Goal: Task Accomplishment & Management: Use online tool/utility

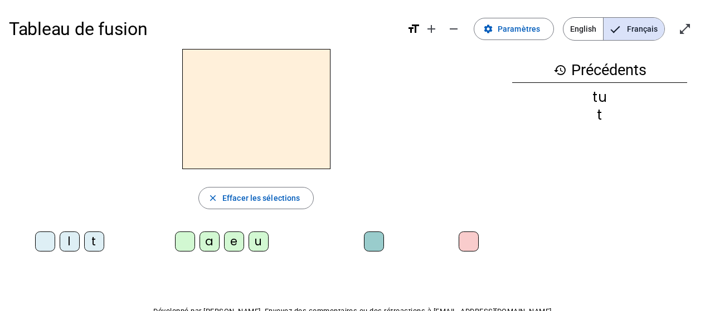
scroll to position [7, 0]
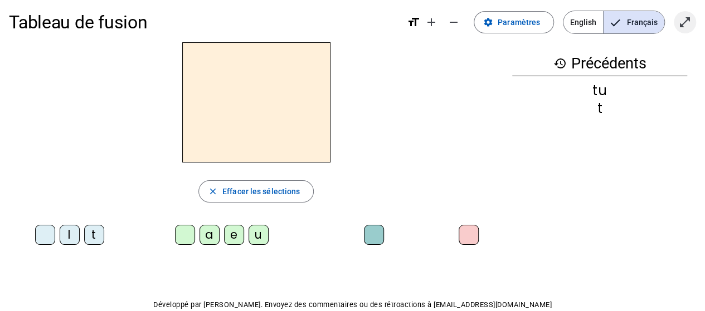
click at [680, 27] on mat-icon "open_in_full" at bounding box center [684, 22] width 13 height 13
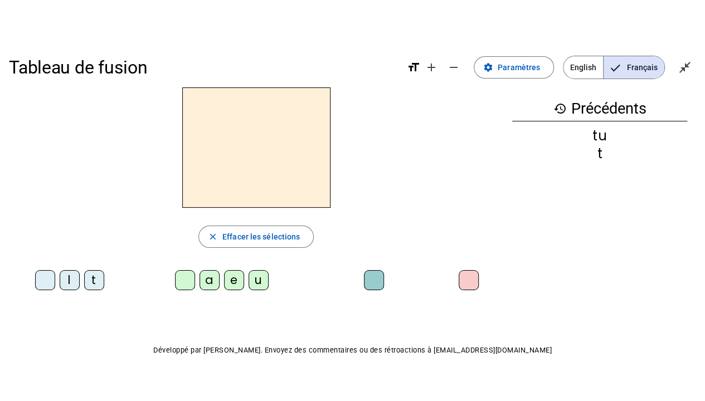
scroll to position [0, 0]
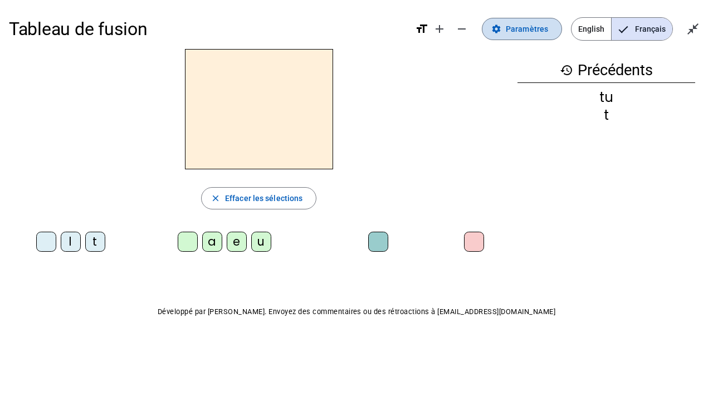
click at [513, 32] on span "Paramètres" at bounding box center [527, 28] width 42 height 13
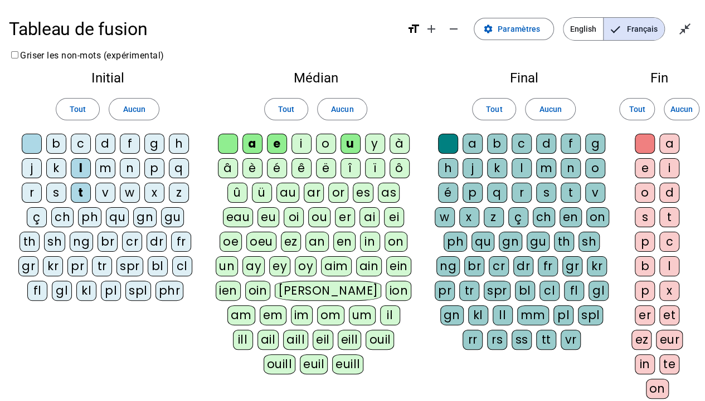
click at [520, 167] on div "l" at bounding box center [521, 168] width 20 height 20
click at [644, 168] on div "e" at bounding box center [645, 168] width 20 height 20
click at [524, 166] on div "l" at bounding box center [521, 168] width 20 height 20
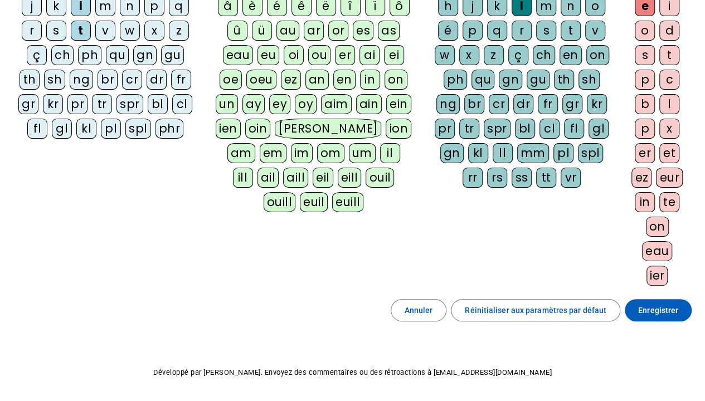
scroll to position [194, 0]
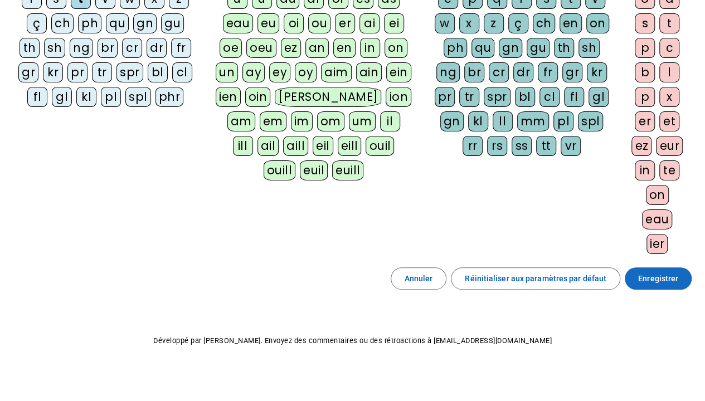
click at [655, 273] on span "Enregistrer" at bounding box center [658, 278] width 40 height 13
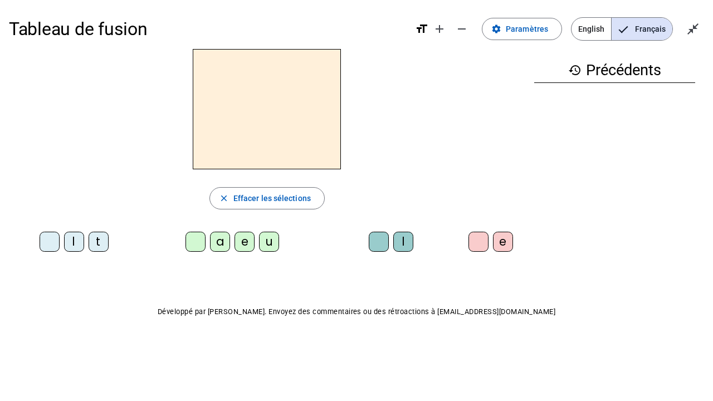
click at [75, 243] on div "l" at bounding box center [74, 242] width 20 height 20
click at [245, 240] on div "e" at bounding box center [245, 242] width 20 height 20
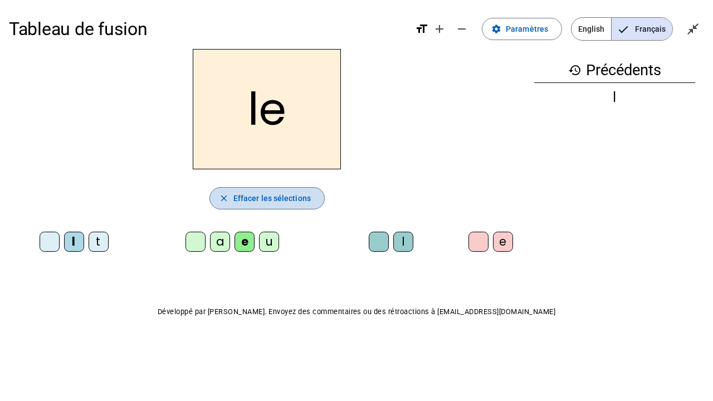
click at [287, 196] on span "Effacer les sélections" at bounding box center [271, 198] width 77 height 13
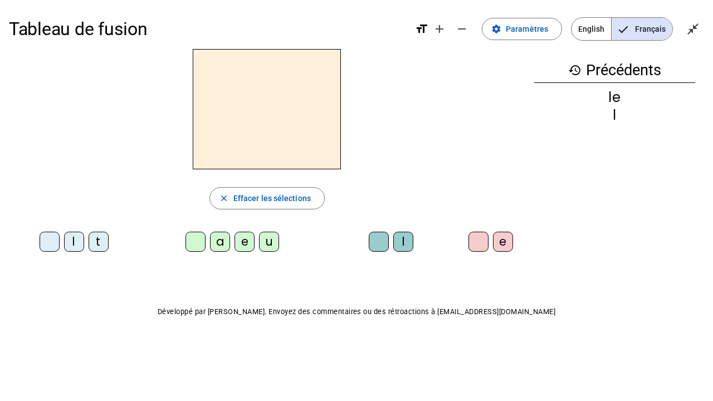
click at [74, 240] on div "l" at bounding box center [74, 242] width 20 height 20
click at [218, 240] on div "a" at bounding box center [220, 242] width 20 height 20
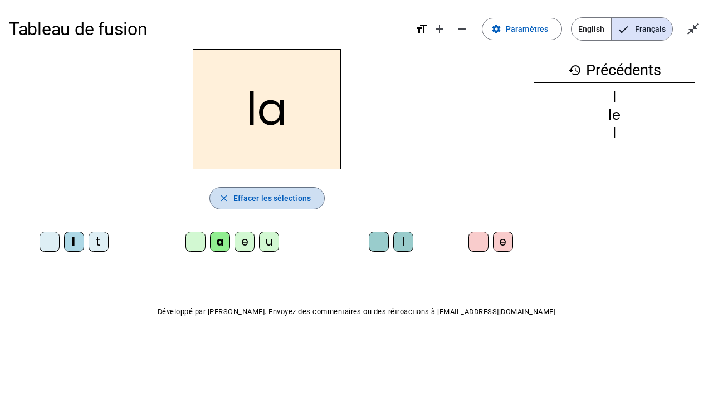
click at [262, 199] on span "Effacer les sélections" at bounding box center [271, 198] width 77 height 13
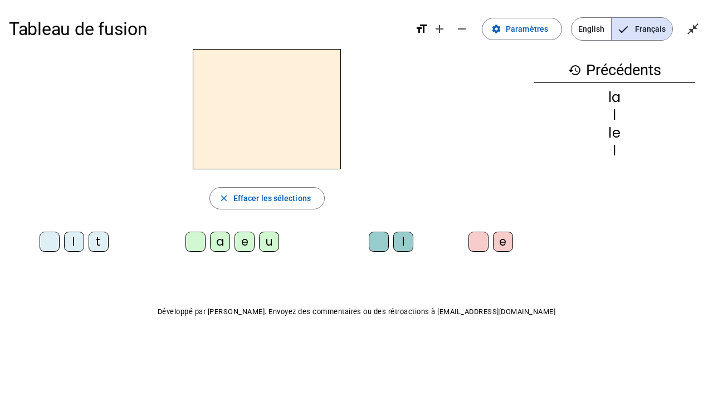
click at [70, 238] on div "l" at bounding box center [74, 242] width 20 height 20
click at [271, 240] on div "u" at bounding box center [269, 242] width 20 height 20
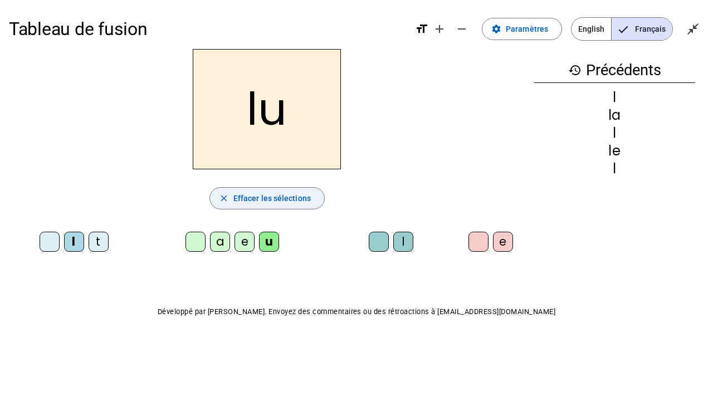
click at [286, 202] on span "Effacer les sélections" at bounding box center [271, 198] width 77 height 13
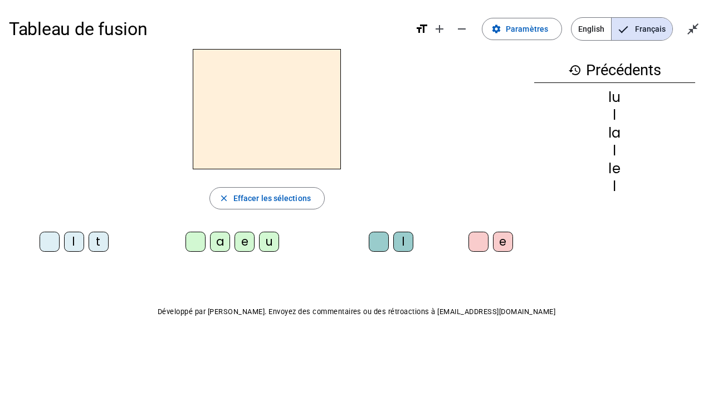
click at [245, 242] on div "e" at bounding box center [245, 242] width 20 height 20
click at [406, 240] on div "l" at bounding box center [403, 242] width 20 height 20
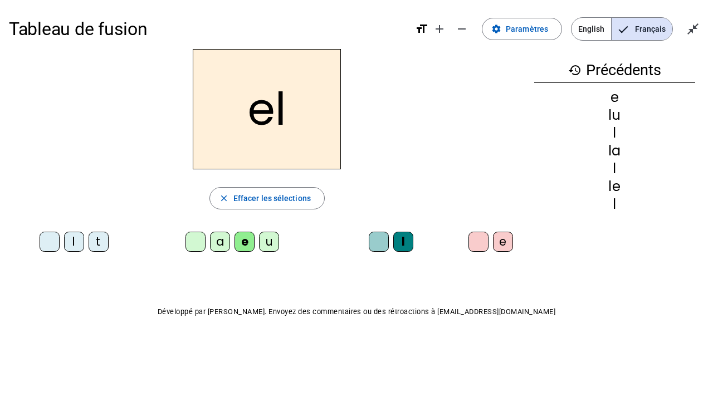
click at [406, 240] on div "l" at bounding box center [403, 242] width 20 height 20
click at [284, 195] on span "Effacer les sélections" at bounding box center [271, 198] width 77 height 13
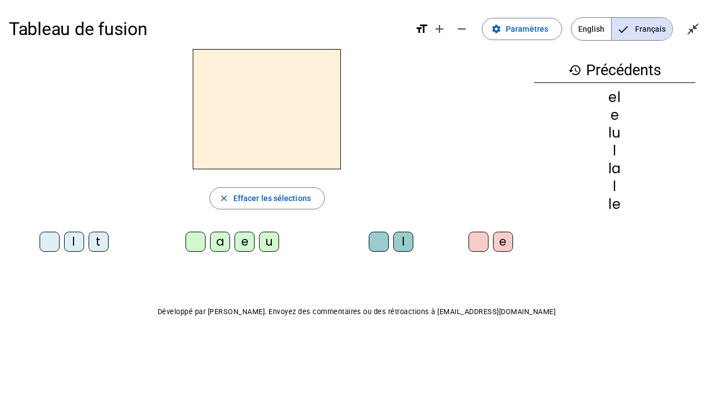
click at [100, 243] on div "t" at bounding box center [99, 242] width 20 height 20
click at [218, 241] on div "a" at bounding box center [220, 242] width 20 height 20
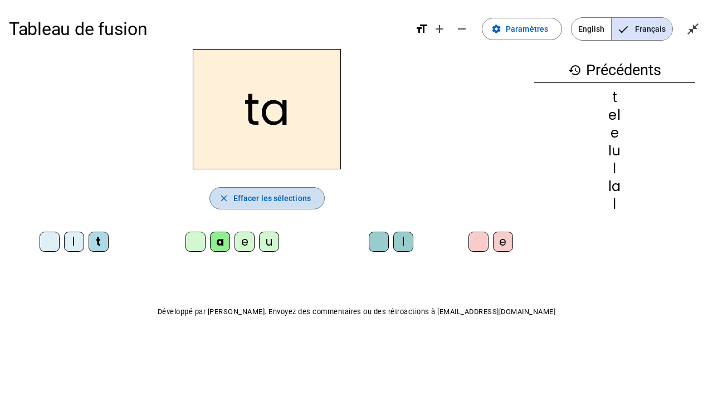
click at [237, 194] on span "Effacer les sélections" at bounding box center [271, 198] width 77 height 13
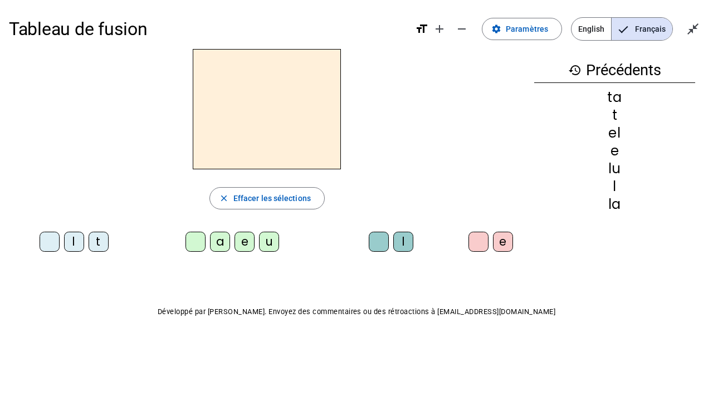
click at [98, 242] on div "t" at bounding box center [99, 242] width 20 height 20
click at [248, 240] on div "e" at bounding box center [245, 242] width 20 height 20
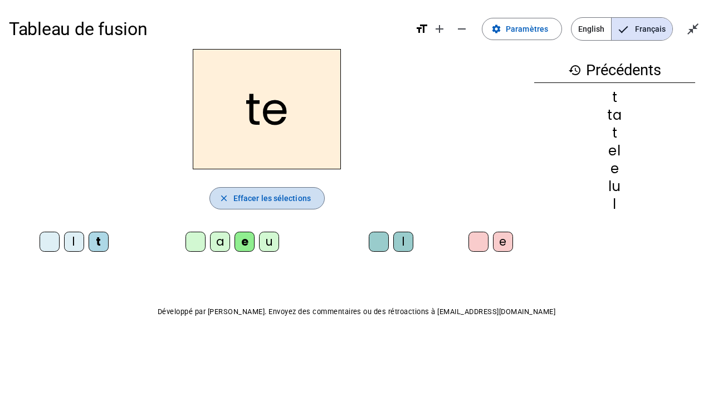
click at [262, 200] on span "Effacer les sélections" at bounding box center [271, 198] width 77 height 13
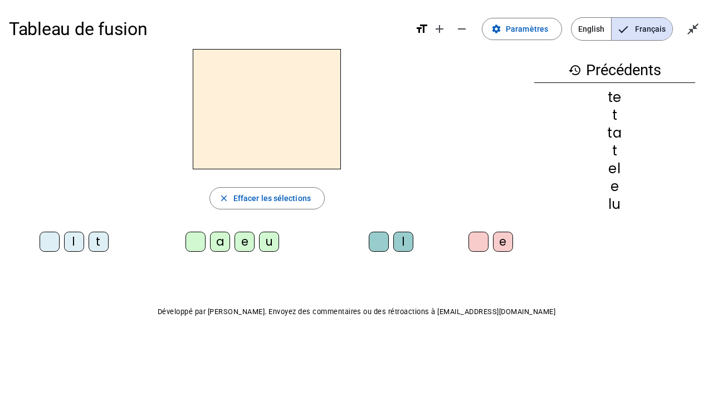
click at [104, 242] on div "t" at bounding box center [99, 242] width 20 height 20
click at [273, 240] on div "u" at bounding box center [269, 242] width 20 height 20
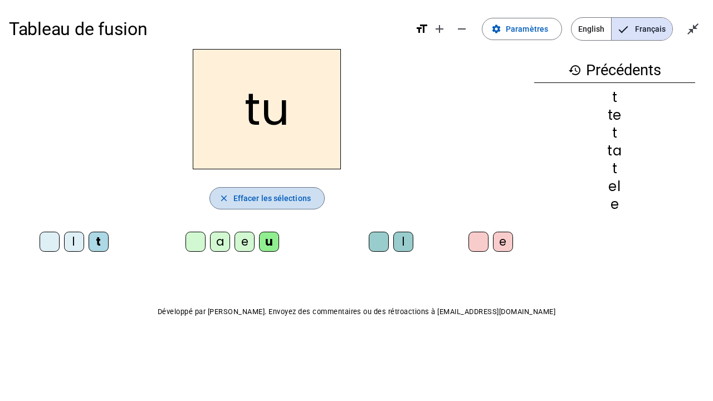
click at [299, 199] on span "Effacer les sélections" at bounding box center [271, 198] width 77 height 13
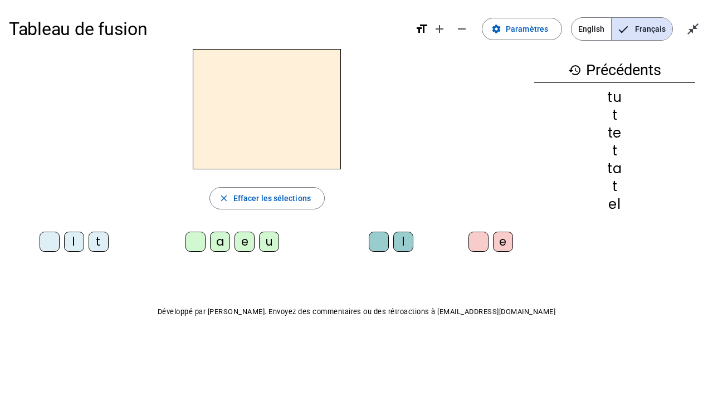
click at [99, 242] on div "t" at bounding box center [99, 242] width 20 height 20
click at [217, 241] on div "a" at bounding box center [220, 242] width 20 height 20
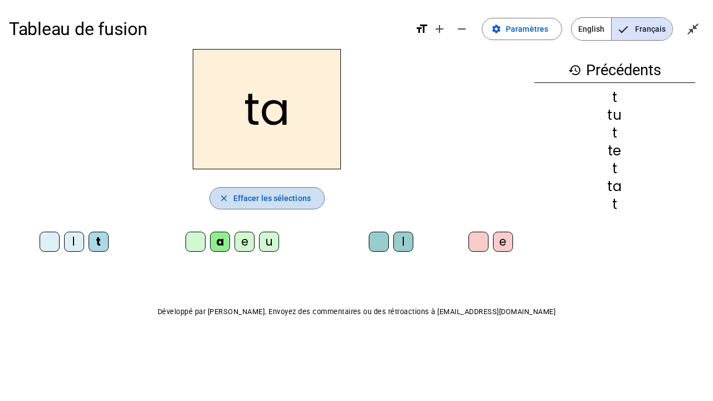
click at [228, 199] on mat-icon "close" at bounding box center [224, 198] width 10 height 10
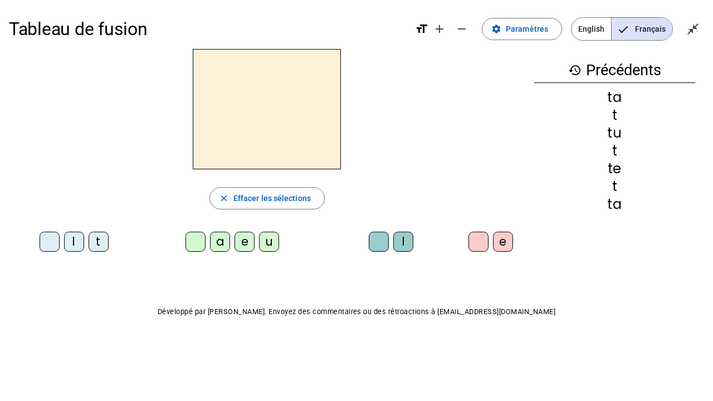
click at [75, 241] on div "l" at bounding box center [74, 242] width 20 height 20
click at [226, 241] on div "a" at bounding box center [220, 242] width 20 height 20
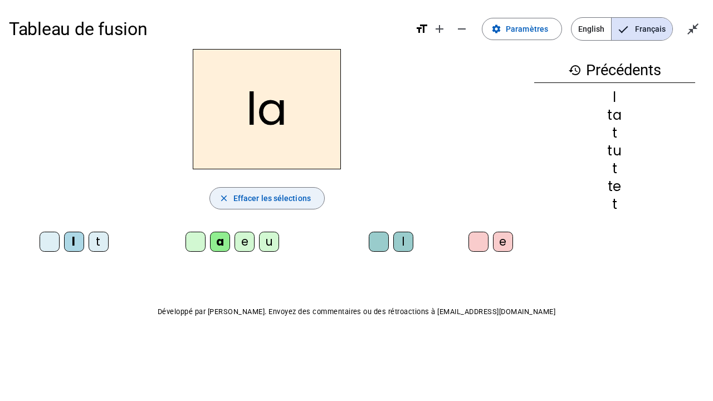
click at [250, 203] on span "Effacer les sélections" at bounding box center [271, 198] width 77 height 13
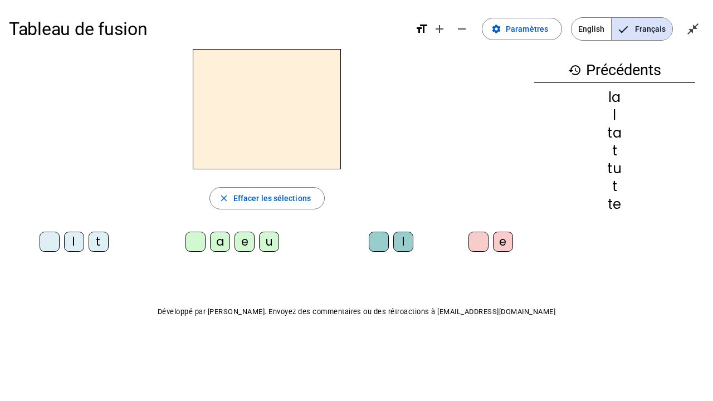
click at [71, 238] on div "l" at bounding box center [74, 242] width 20 height 20
click at [265, 244] on div "u" at bounding box center [269, 242] width 20 height 20
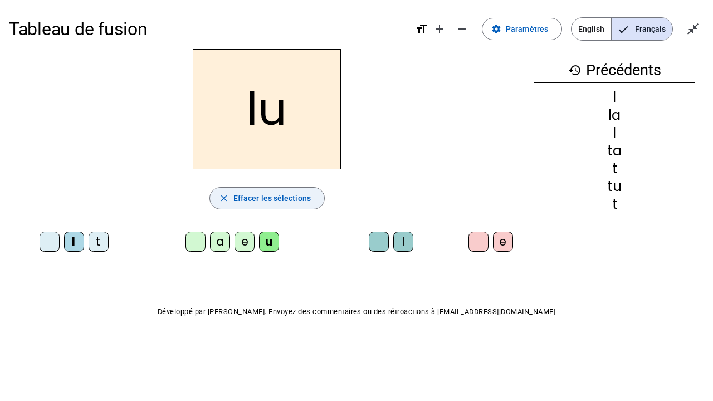
click at [246, 201] on span "Effacer les sélections" at bounding box center [271, 198] width 77 height 13
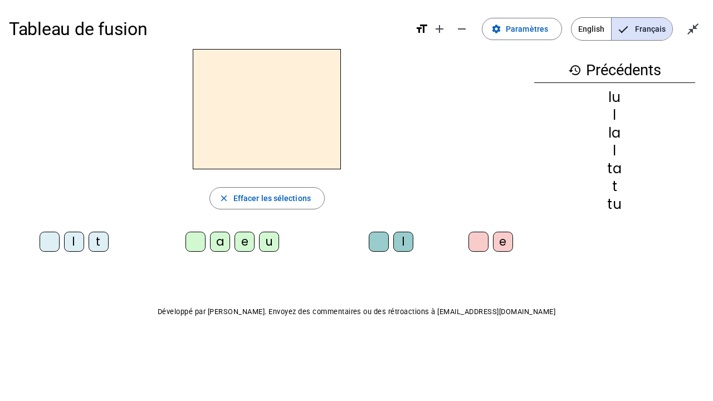
click at [98, 248] on div "t" at bounding box center [99, 242] width 20 height 20
click at [266, 242] on div "u" at bounding box center [269, 242] width 20 height 20
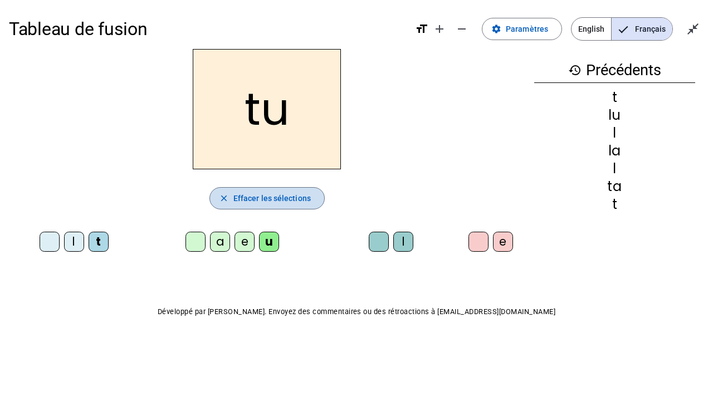
click at [263, 195] on span "Effacer les sélections" at bounding box center [271, 198] width 77 height 13
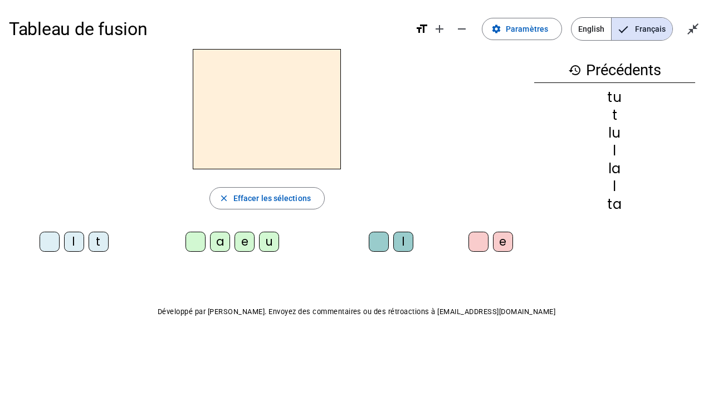
click at [97, 245] on div "t" at bounding box center [99, 242] width 20 height 20
click at [241, 246] on div "e" at bounding box center [245, 242] width 20 height 20
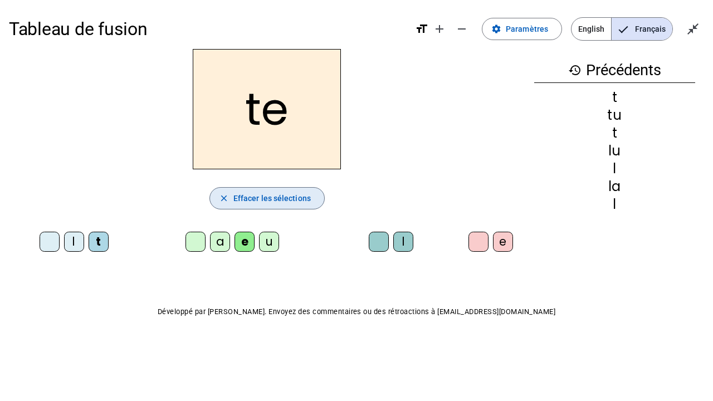
drag, startPoint x: 258, startPoint y: 199, endPoint x: 143, endPoint y: 217, distance: 116.6
click at [258, 199] on span "Effacer les sélections" at bounding box center [271, 198] width 77 height 13
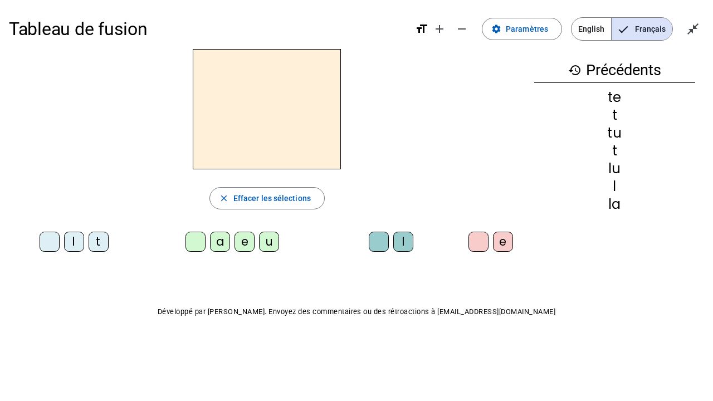
click at [70, 247] on div "l" at bounding box center [74, 242] width 20 height 20
click at [238, 246] on div "e" at bounding box center [245, 242] width 20 height 20
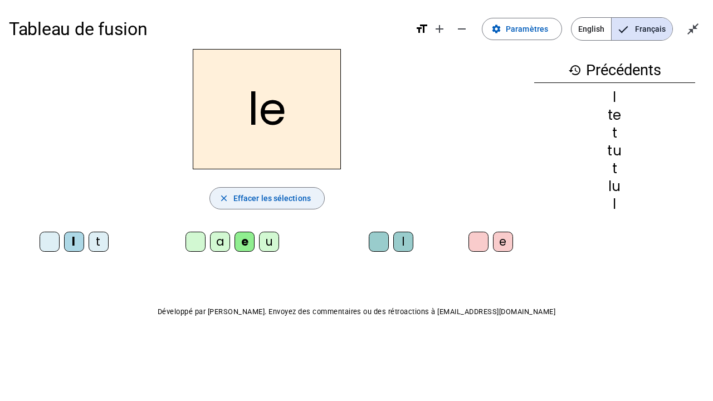
click at [239, 196] on span "Effacer les sélections" at bounding box center [271, 198] width 77 height 13
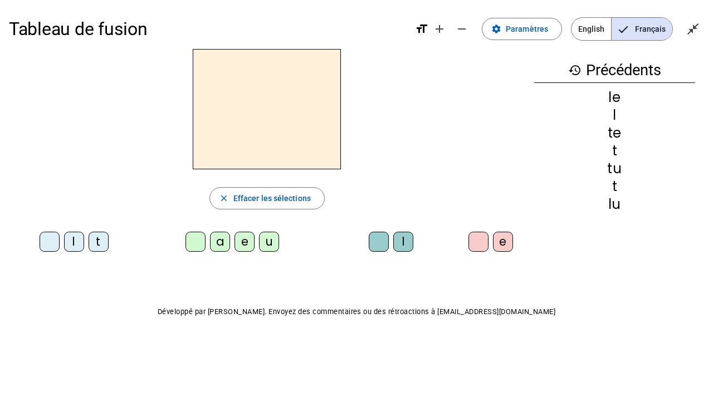
click at [248, 244] on div "e" at bounding box center [245, 242] width 20 height 20
click at [409, 238] on div "l" at bounding box center [403, 242] width 20 height 20
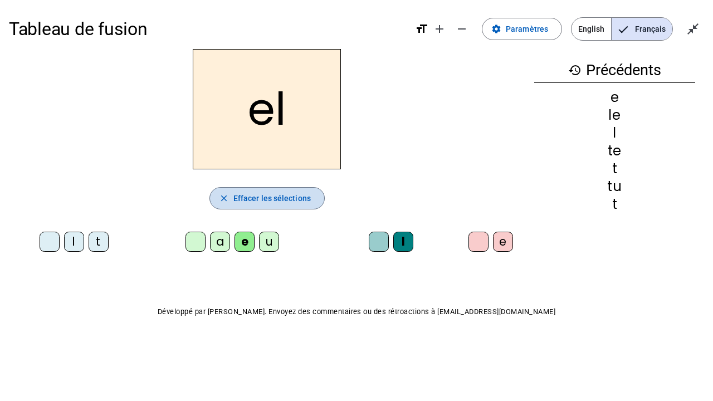
click at [284, 195] on span "Effacer les sélections" at bounding box center [271, 198] width 77 height 13
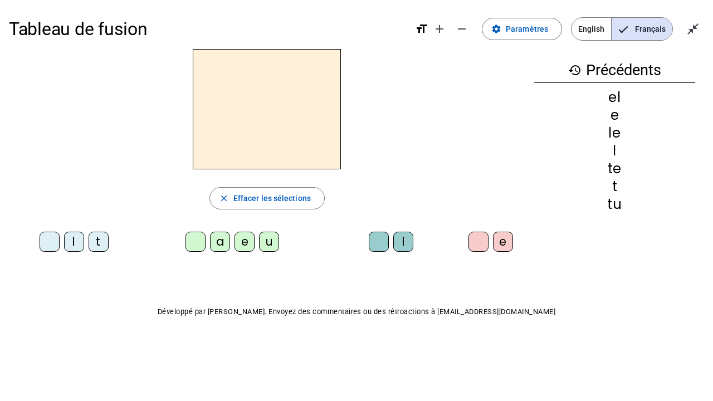
click at [71, 241] on div "l" at bounding box center [74, 242] width 20 height 20
click at [217, 241] on div "a" at bounding box center [220, 242] width 20 height 20
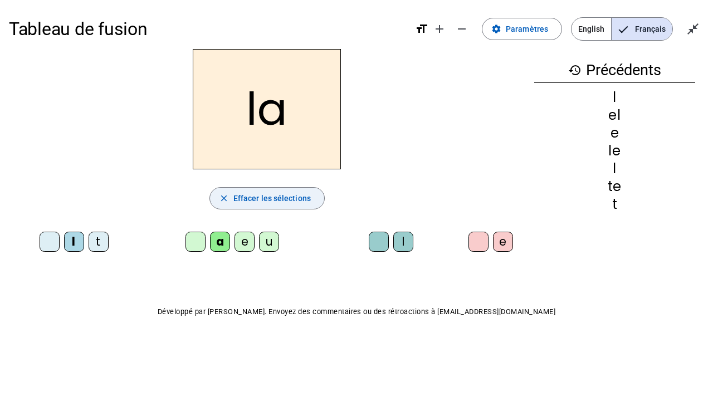
click at [241, 197] on span "Effacer les sélections" at bounding box center [271, 198] width 77 height 13
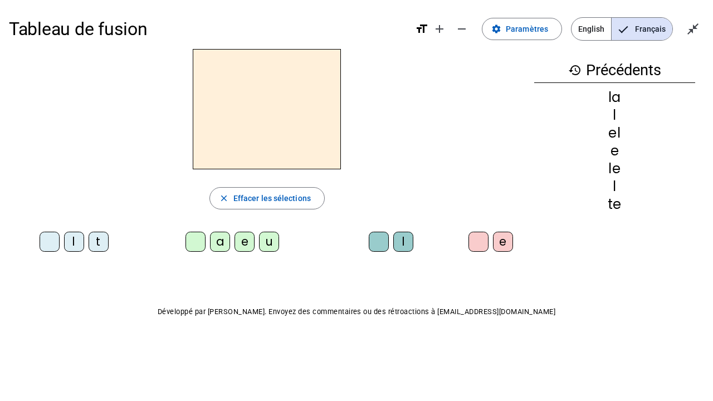
click at [105, 237] on div "t" at bounding box center [99, 242] width 20 height 20
click at [247, 240] on div "e" at bounding box center [245, 242] width 20 height 20
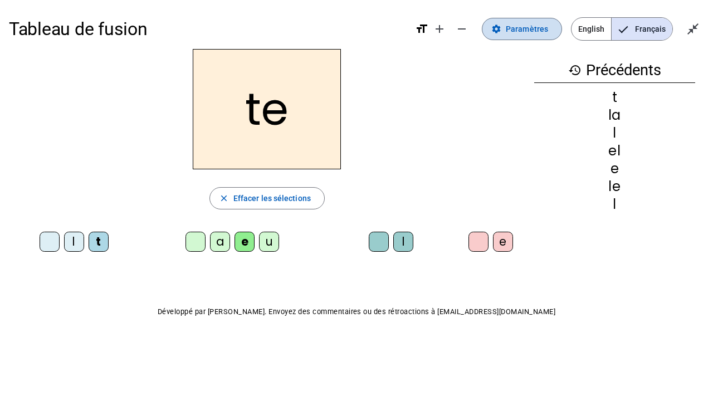
click at [547, 28] on span "Paramètres" at bounding box center [527, 28] width 42 height 13
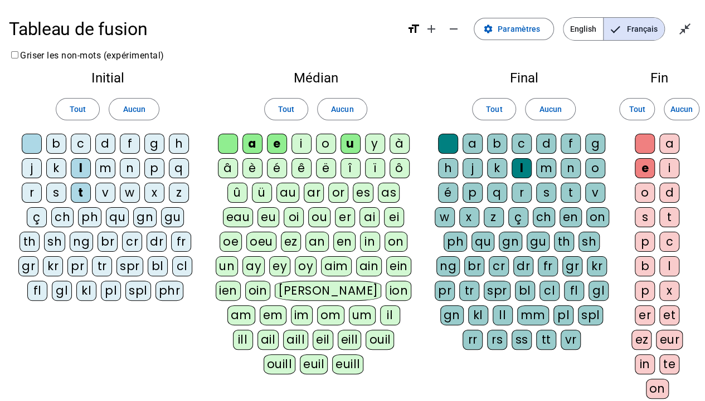
click at [572, 166] on div "n" at bounding box center [570, 168] width 20 height 20
click at [545, 193] on div "s" at bounding box center [546, 193] width 20 height 20
click at [667, 213] on div "t" at bounding box center [669, 217] width 20 height 20
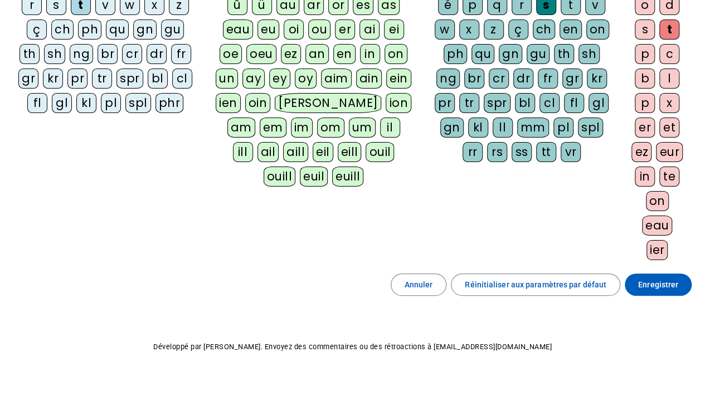
scroll to position [194, 0]
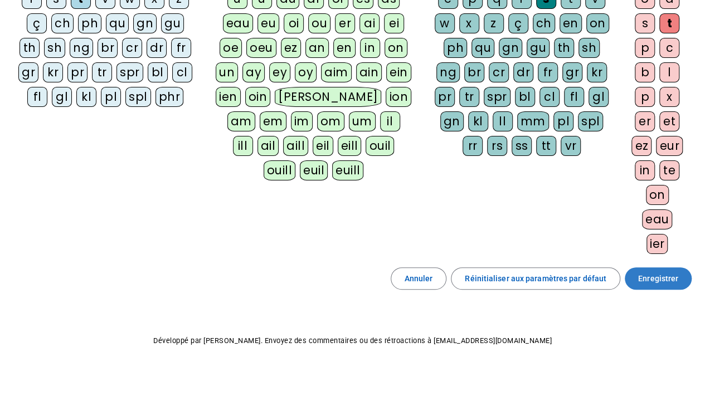
click at [657, 272] on span "Enregistrer" at bounding box center [658, 278] width 40 height 13
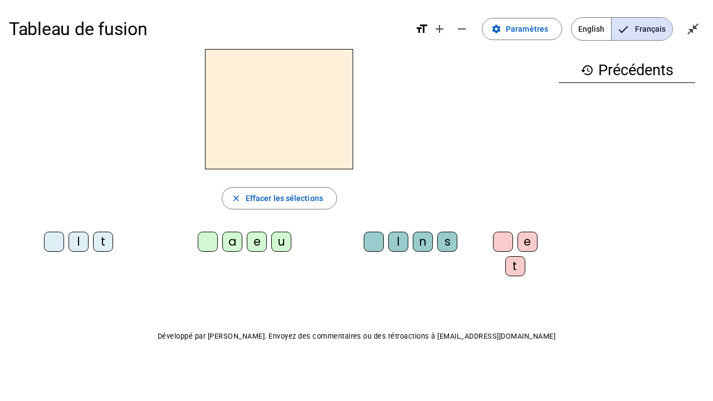
click at [250, 243] on div "e" at bounding box center [257, 242] width 20 height 20
click at [440, 240] on div "s" at bounding box center [447, 242] width 20 height 20
click at [512, 263] on div "t" at bounding box center [515, 266] width 20 height 20
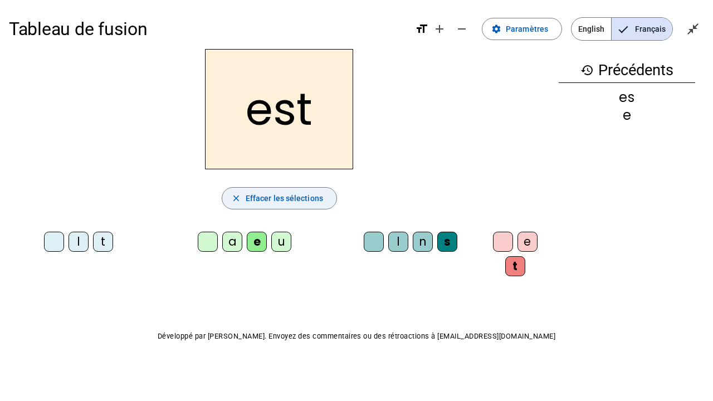
click at [315, 196] on span "Effacer les sélections" at bounding box center [284, 198] width 77 height 13
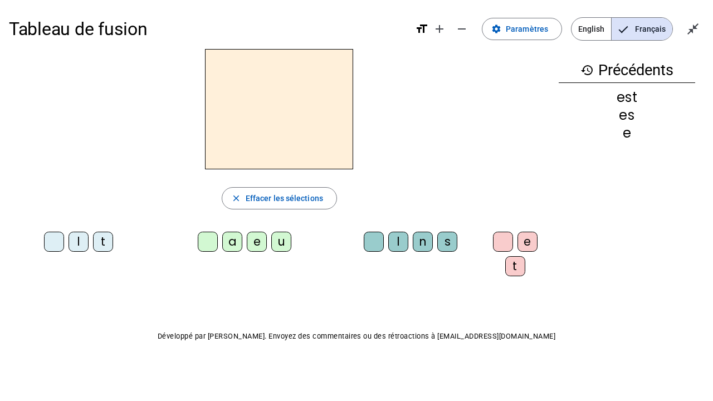
click at [274, 245] on div "u" at bounding box center [281, 242] width 20 height 20
click at [418, 240] on div "n" at bounding box center [423, 242] width 20 height 20
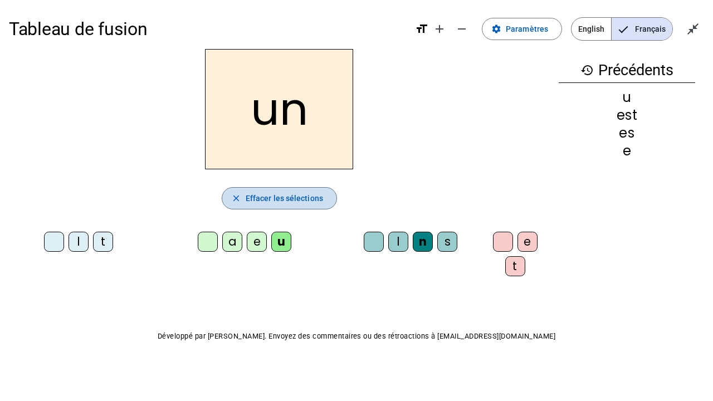
click at [300, 193] on span "Effacer les sélections" at bounding box center [284, 198] width 77 height 13
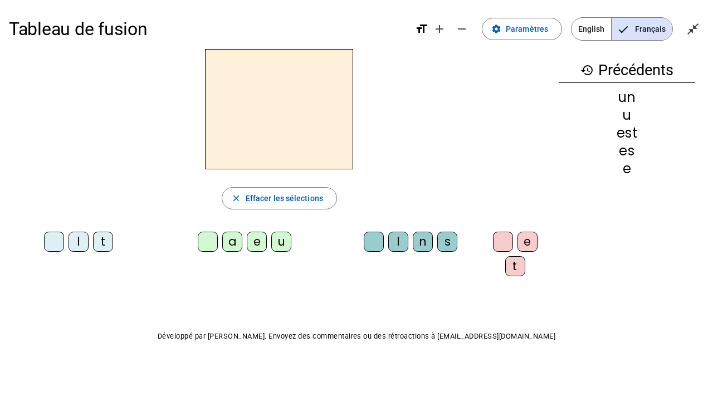
click at [77, 241] on div "l" at bounding box center [79, 242] width 20 height 20
click at [275, 245] on div "u" at bounding box center [281, 242] width 20 height 20
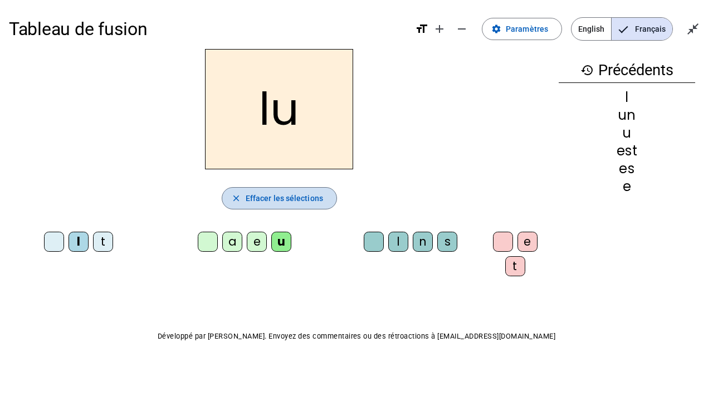
click at [285, 194] on span "Effacer les sélections" at bounding box center [284, 198] width 77 height 13
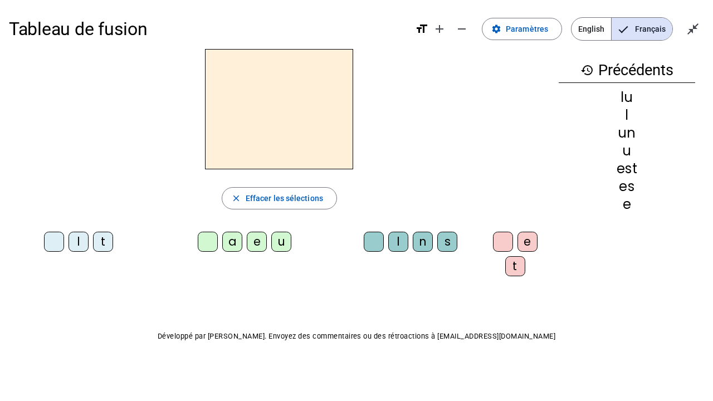
click at [105, 241] on div "t" at bounding box center [103, 242] width 20 height 20
click at [256, 242] on div "e" at bounding box center [257, 242] width 20 height 20
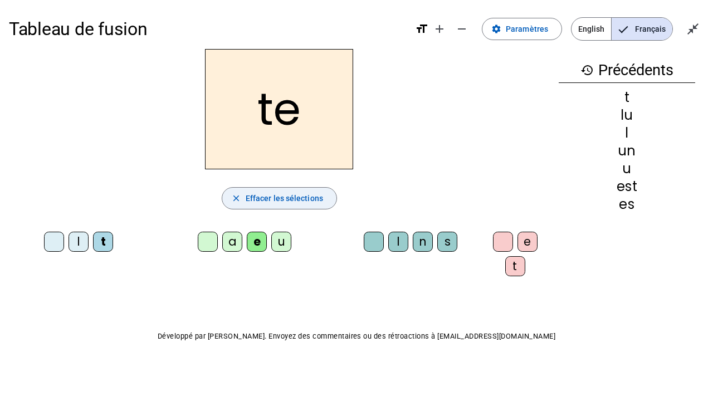
click at [285, 197] on span "Effacer les sélections" at bounding box center [284, 198] width 77 height 13
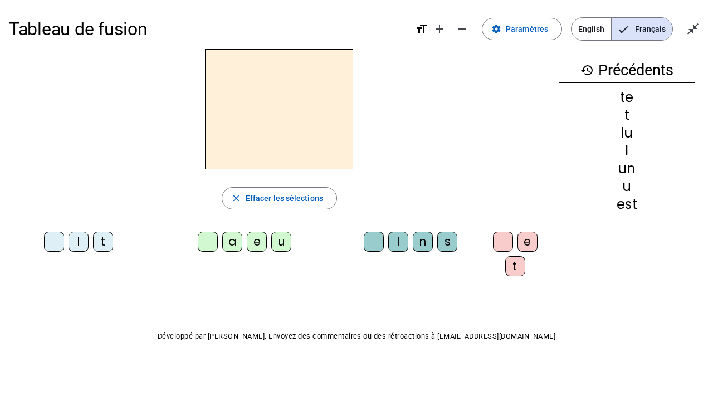
click at [272, 246] on div "u" at bounding box center [281, 242] width 20 height 20
click at [413, 243] on div "n" at bounding box center [423, 242] width 20 height 20
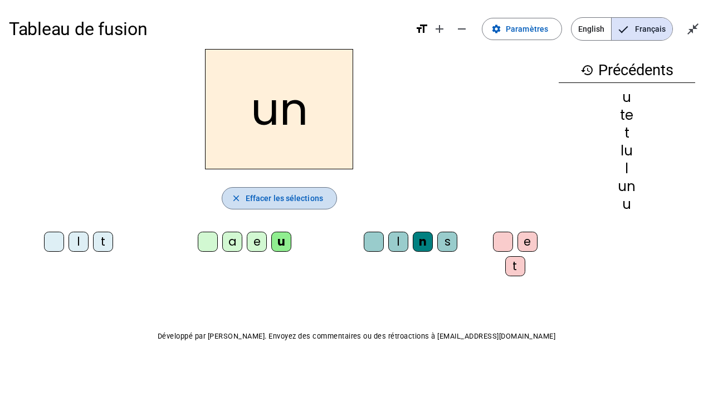
click at [300, 198] on span "Effacer les sélections" at bounding box center [284, 198] width 77 height 13
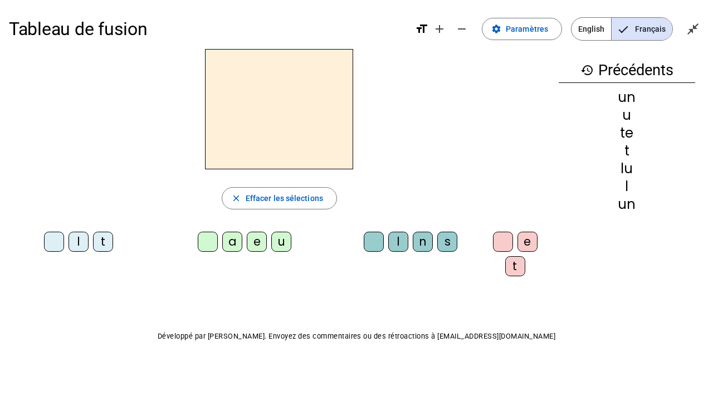
click at [251, 244] on div "e" at bounding box center [257, 242] width 20 height 20
click at [444, 242] on div "s" at bounding box center [447, 242] width 20 height 20
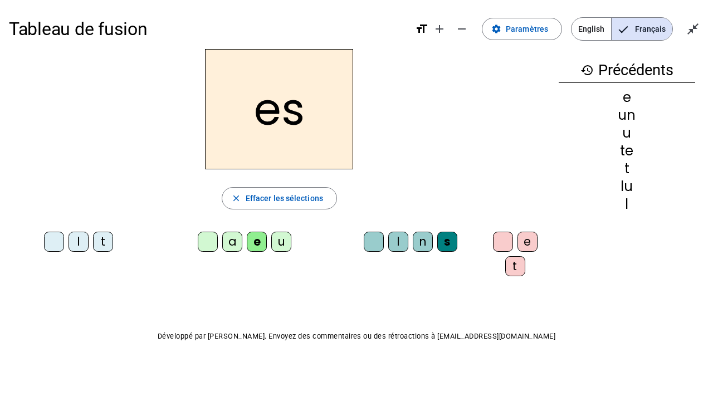
click at [505, 265] on div "t" at bounding box center [515, 266] width 20 height 20
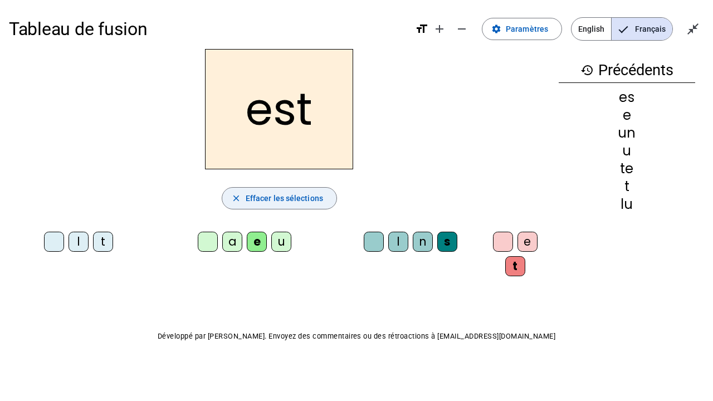
click at [277, 193] on span "Effacer les sélections" at bounding box center [284, 198] width 77 height 13
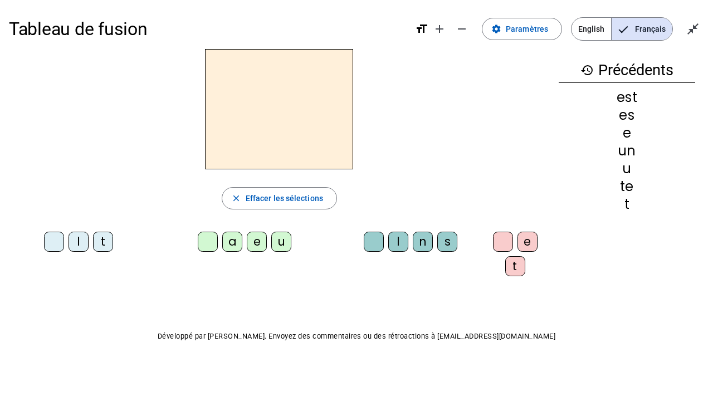
click at [277, 243] on div "u" at bounding box center [281, 242] width 20 height 20
click at [421, 238] on div "n" at bounding box center [423, 242] width 20 height 20
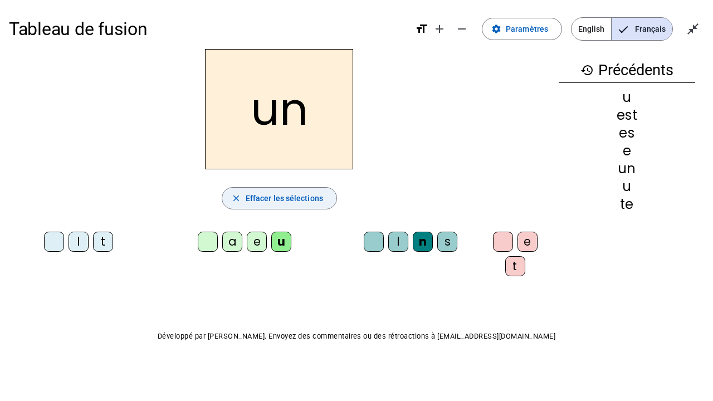
click at [287, 201] on span "Effacer les sélections" at bounding box center [284, 198] width 77 height 13
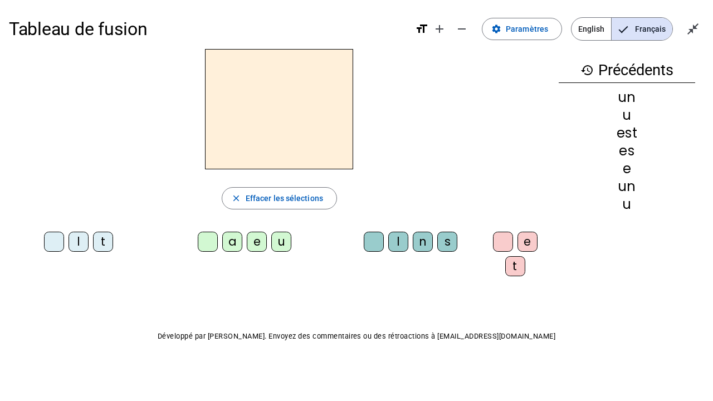
click at [101, 242] on div "t" at bounding box center [103, 242] width 20 height 20
click at [258, 238] on div "e" at bounding box center [257, 242] width 20 height 20
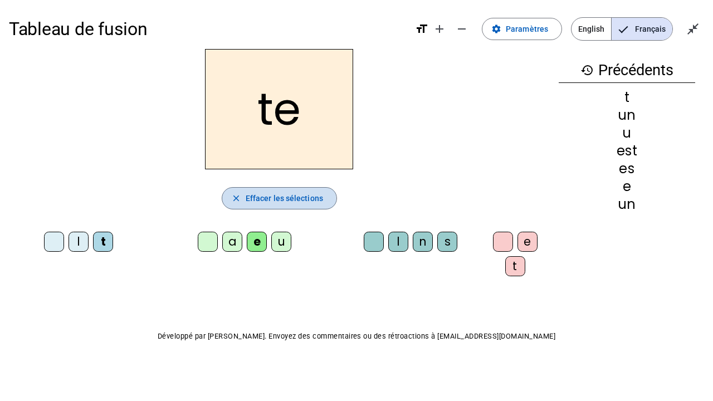
click at [274, 198] on span "Effacer les sélections" at bounding box center [284, 198] width 77 height 13
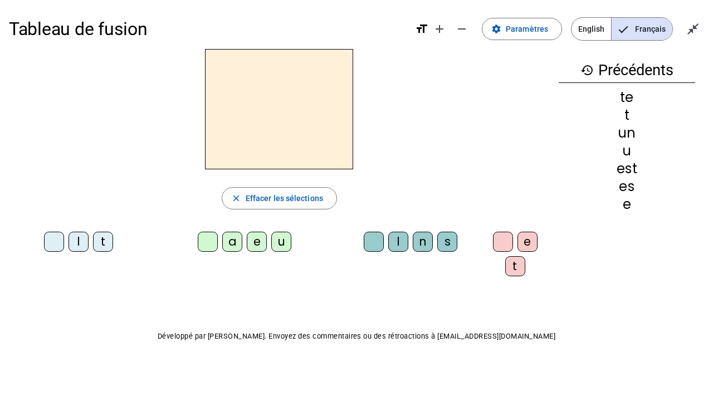
click at [77, 241] on div "l" at bounding box center [79, 242] width 20 height 20
click at [226, 247] on div "a" at bounding box center [232, 242] width 20 height 20
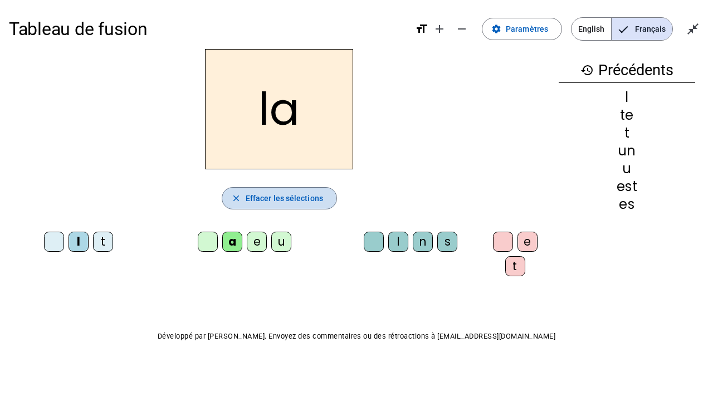
click at [263, 199] on span "Effacer les sélections" at bounding box center [284, 198] width 77 height 13
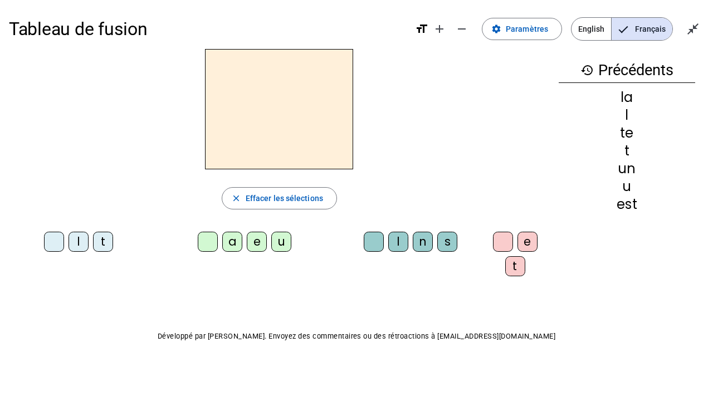
click at [103, 240] on div "t" at bounding box center [103, 242] width 20 height 20
click at [276, 243] on div "u" at bounding box center [281, 242] width 20 height 20
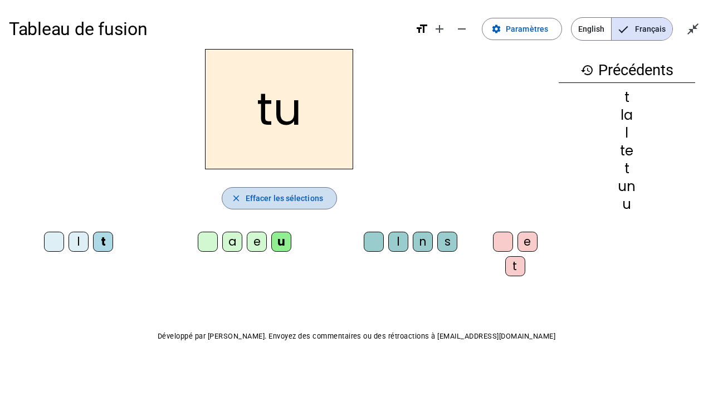
click at [284, 193] on span "Effacer les sélections" at bounding box center [284, 198] width 77 height 13
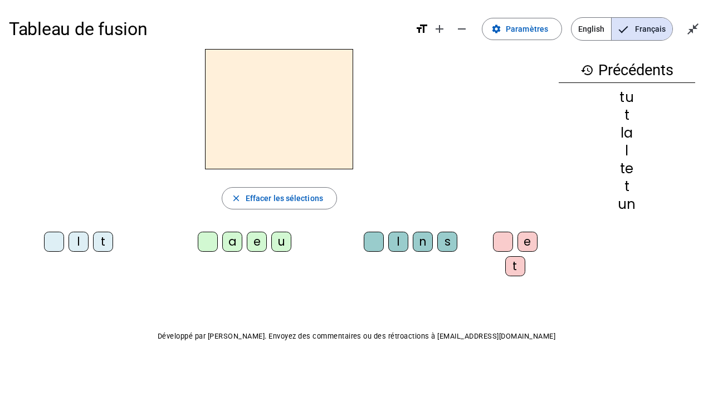
click at [73, 245] on div "l" at bounding box center [79, 242] width 20 height 20
click at [256, 246] on div "e" at bounding box center [257, 242] width 20 height 20
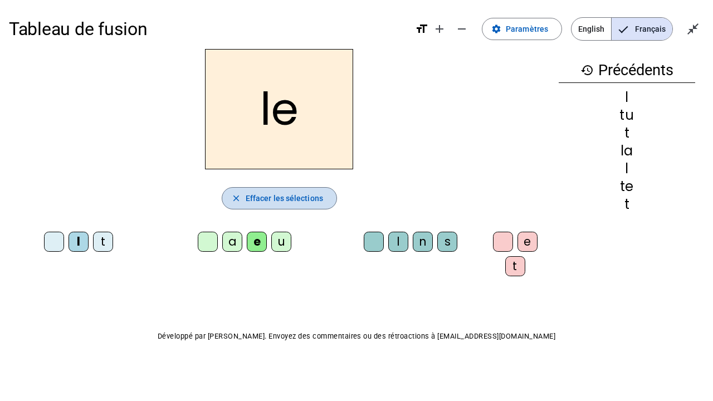
click at [255, 195] on span "Effacer les sélections" at bounding box center [284, 198] width 77 height 13
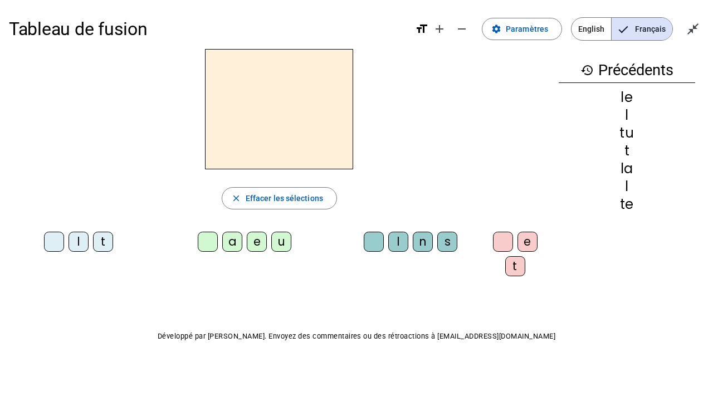
click at [282, 243] on div "u" at bounding box center [281, 242] width 20 height 20
click at [418, 235] on div "n" at bounding box center [423, 242] width 20 height 20
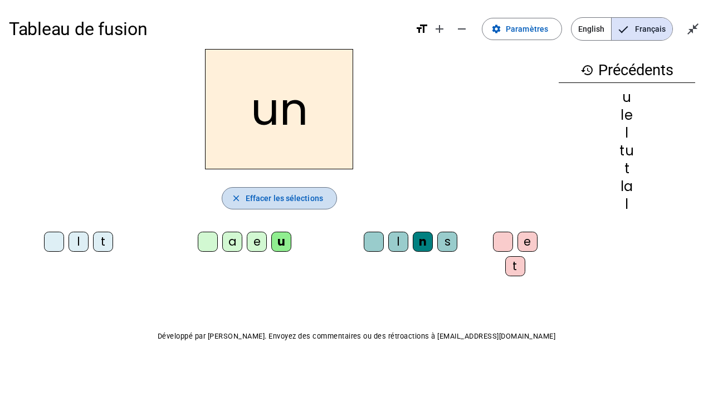
click at [304, 201] on span "Effacer les sélections" at bounding box center [284, 198] width 77 height 13
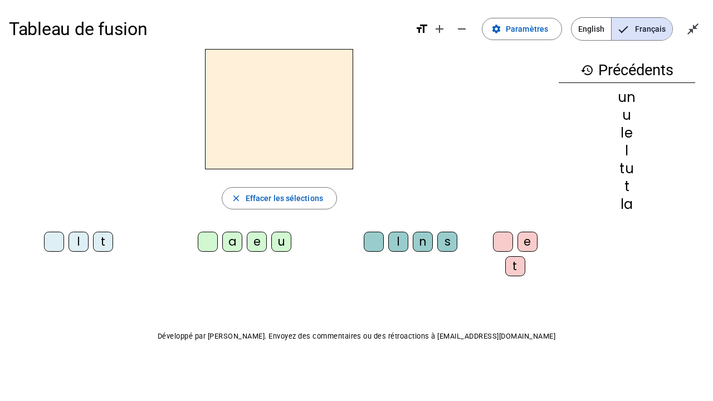
click at [250, 243] on div "e" at bounding box center [257, 242] width 20 height 20
click at [443, 238] on div "s" at bounding box center [447, 242] width 20 height 20
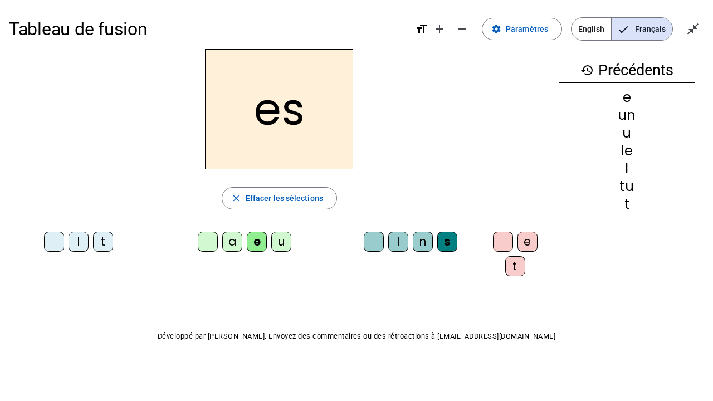
click at [511, 263] on div "t" at bounding box center [515, 266] width 20 height 20
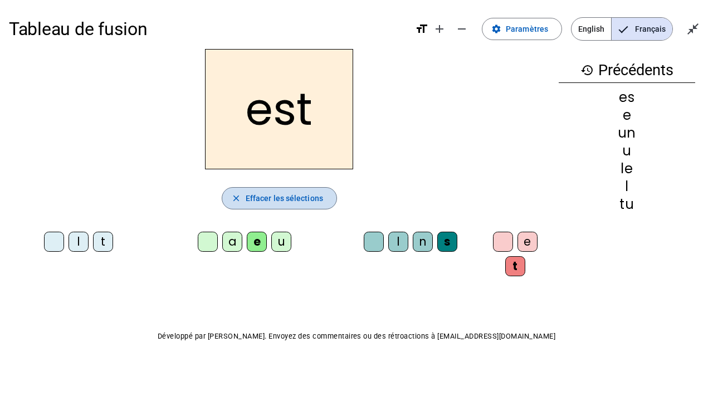
click at [270, 196] on span "Effacer les sélections" at bounding box center [284, 198] width 77 height 13
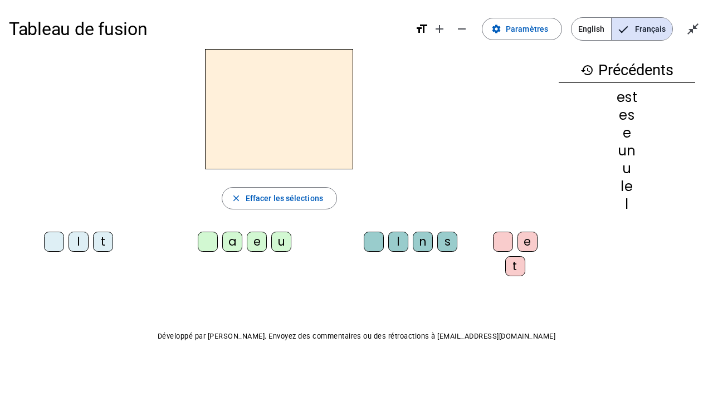
click at [106, 238] on div "t" at bounding box center [103, 242] width 20 height 20
click at [229, 243] on div "a" at bounding box center [232, 242] width 20 height 20
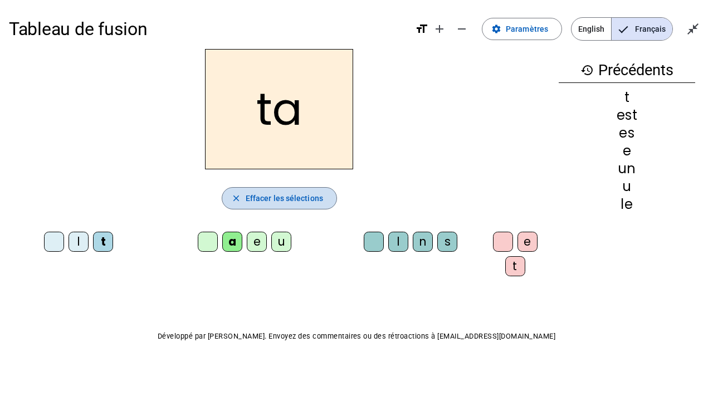
click at [235, 203] on mat-icon "close" at bounding box center [236, 198] width 10 height 10
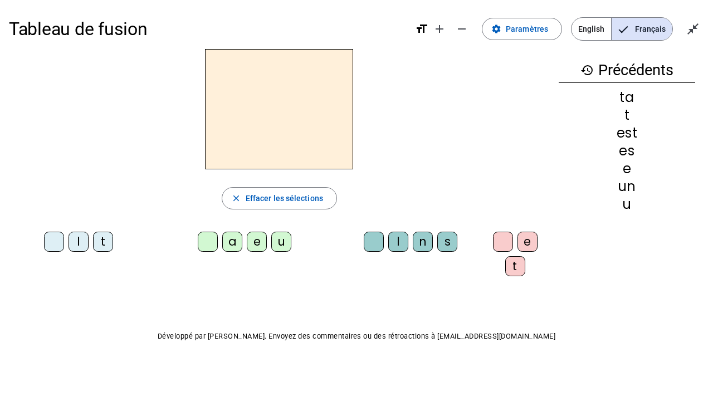
click at [80, 245] on div "l" at bounding box center [79, 242] width 20 height 20
click at [236, 241] on div "a" at bounding box center [232, 242] width 20 height 20
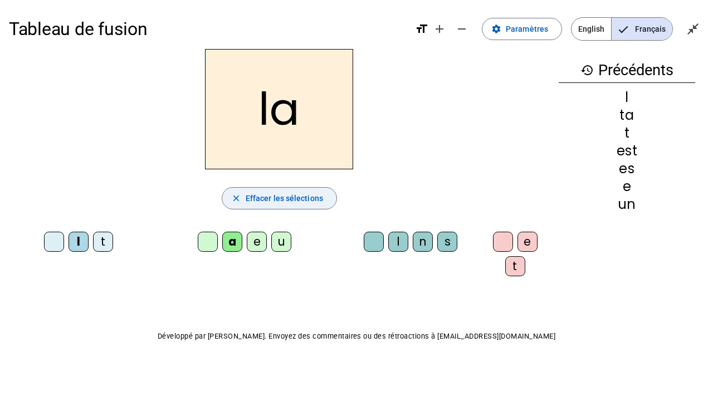
click at [266, 199] on span "Effacer les sélections" at bounding box center [284, 198] width 77 height 13
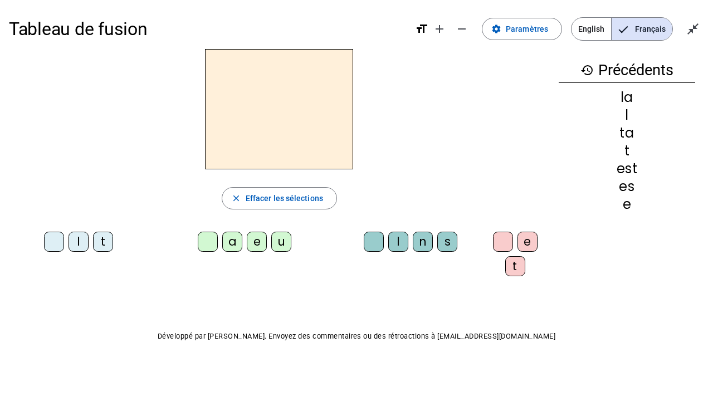
click at [257, 245] on div "e" at bounding box center [257, 242] width 20 height 20
click at [440, 242] on div "s" at bounding box center [447, 242] width 20 height 20
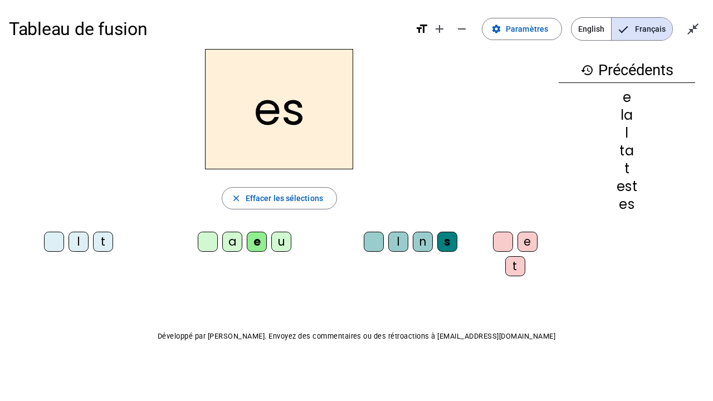
click at [514, 262] on div "t" at bounding box center [515, 266] width 20 height 20
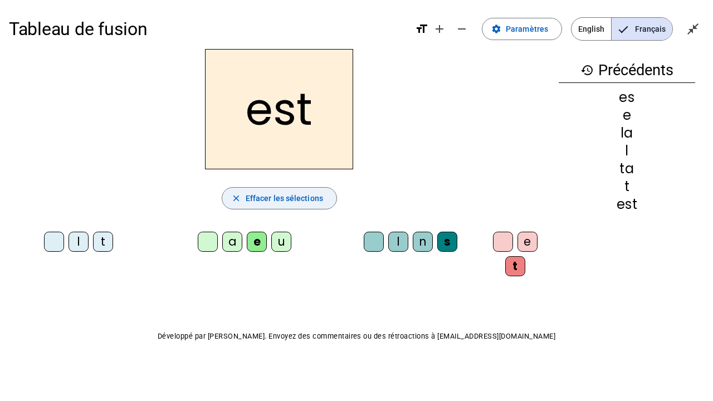
click at [257, 199] on span "Effacer les sélections" at bounding box center [284, 198] width 77 height 13
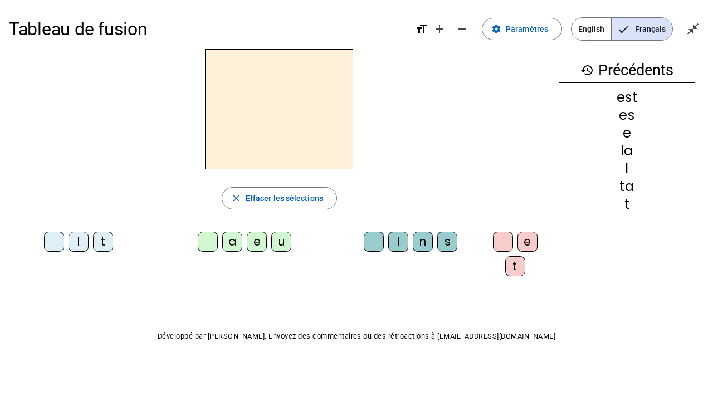
click at [276, 242] on div "u" at bounding box center [281, 242] width 20 height 20
click at [413, 243] on div "n" at bounding box center [423, 242] width 20 height 20
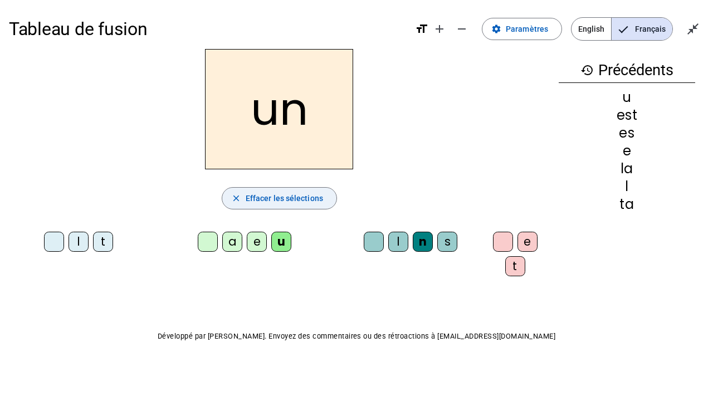
click at [246, 198] on span "Effacer les sélections" at bounding box center [284, 198] width 77 height 13
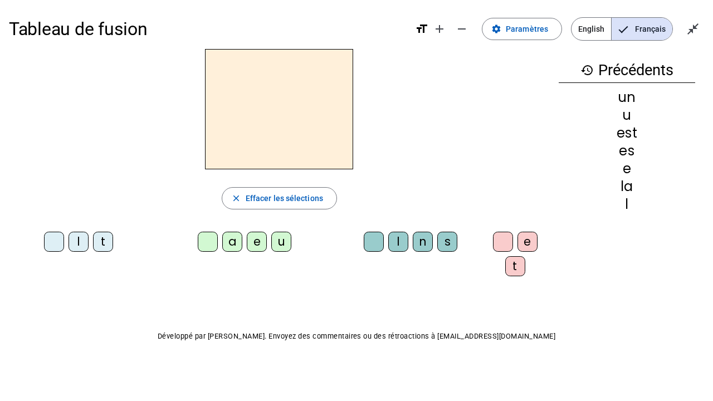
click at [106, 240] on div "t" at bounding box center [103, 242] width 20 height 20
click at [255, 244] on div "e" at bounding box center [257, 242] width 20 height 20
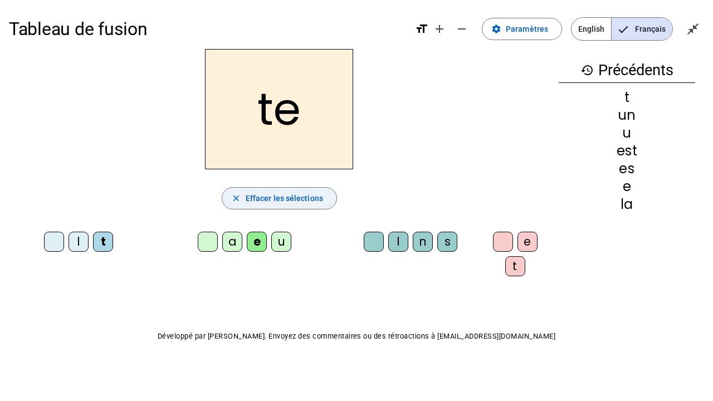
click at [275, 197] on span "Effacer les sélections" at bounding box center [284, 198] width 77 height 13
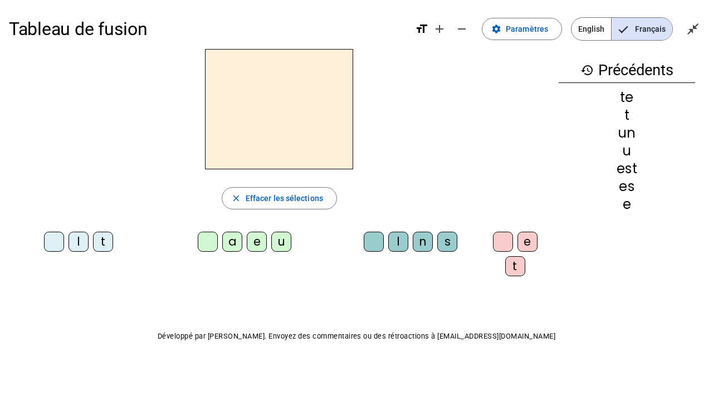
click at [70, 246] on div "l" at bounding box center [79, 242] width 20 height 20
click at [281, 245] on div "u" at bounding box center [281, 242] width 20 height 20
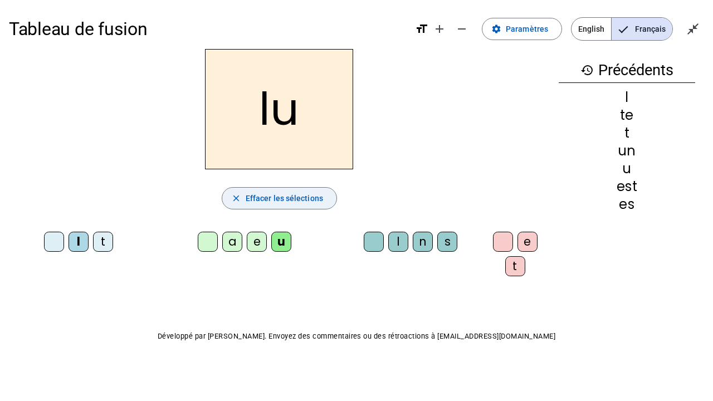
click at [264, 200] on span "Effacer les sélections" at bounding box center [284, 198] width 77 height 13
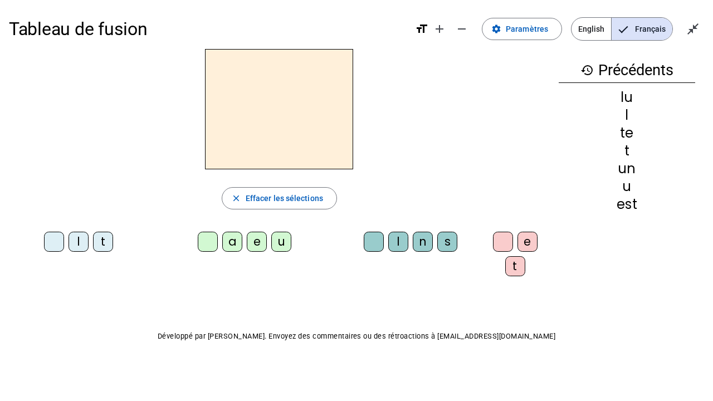
click at [79, 241] on div "l" at bounding box center [79, 242] width 20 height 20
click at [233, 243] on div "a" at bounding box center [232, 242] width 20 height 20
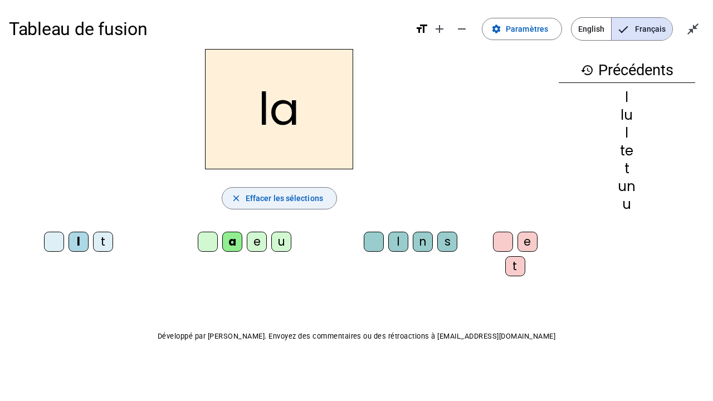
click at [271, 202] on span "Effacer les sélections" at bounding box center [284, 198] width 77 height 13
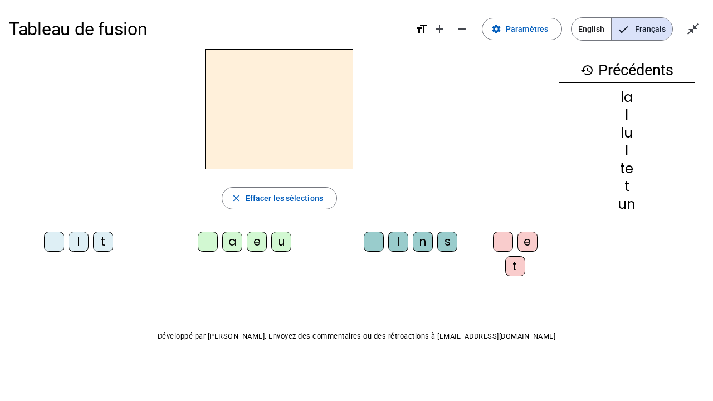
click at [282, 242] on div "u" at bounding box center [281, 242] width 20 height 20
click at [417, 243] on div "n" at bounding box center [423, 242] width 20 height 20
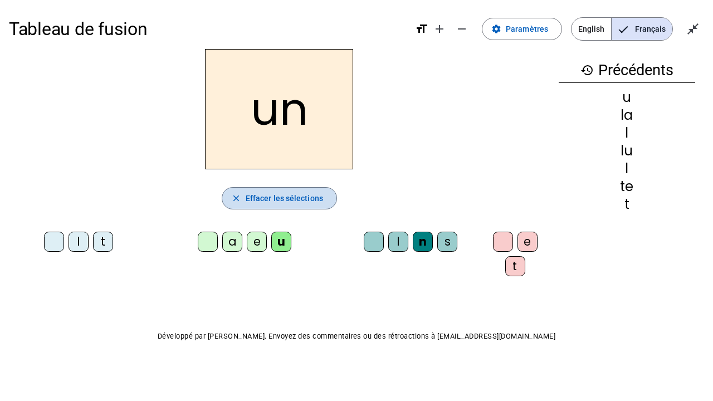
click at [300, 196] on span "Effacer les sélections" at bounding box center [284, 198] width 77 height 13
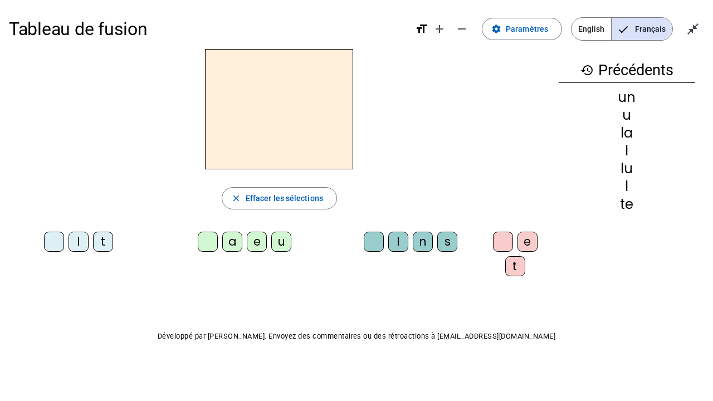
click at [247, 242] on div "e" at bounding box center [257, 242] width 20 height 20
click at [437, 243] on div "s" at bounding box center [447, 242] width 20 height 20
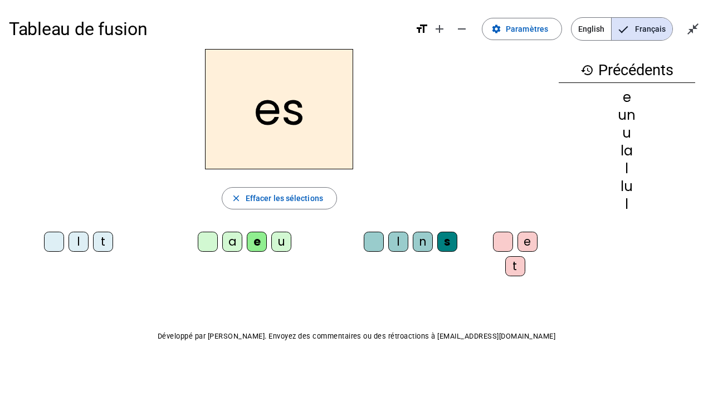
click at [513, 268] on div "t" at bounding box center [515, 266] width 20 height 20
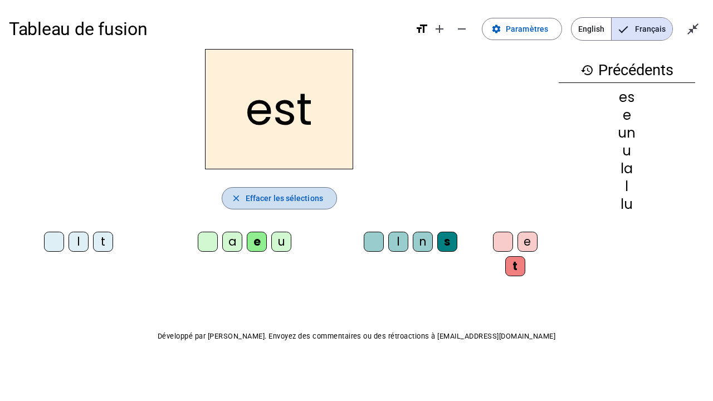
click at [274, 196] on span "Effacer les sélections" at bounding box center [284, 198] width 77 height 13
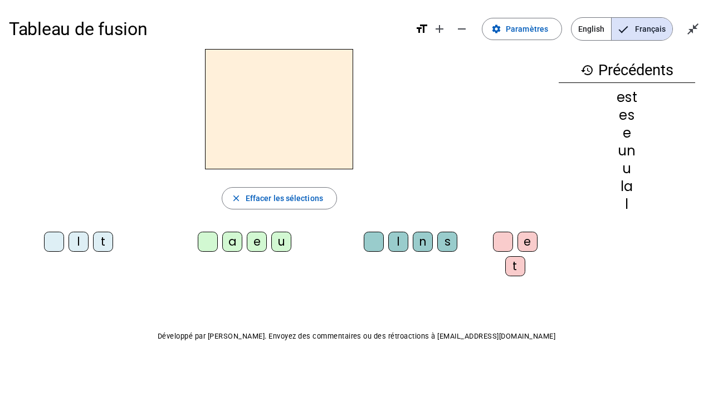
click at [75, 243] on div "l" at bounding box center [79, 242] width 20 height 20
click at [276, 247] on div "u" at bounding box center [281, 242] width 20 height 20
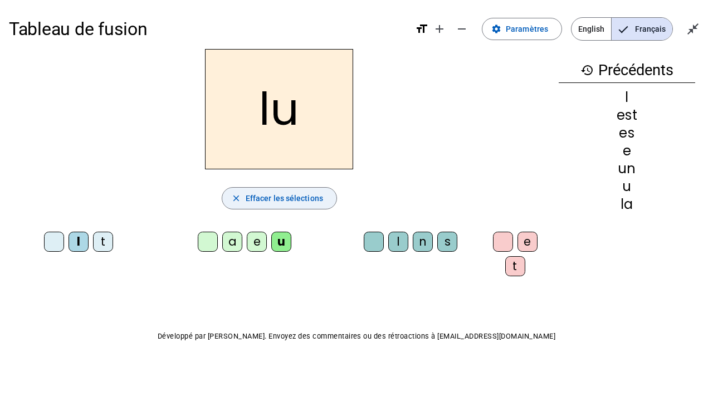
click at [271, 201] on span "Effacer les sélections" at bounding box center [284, 198] width 77 height 13
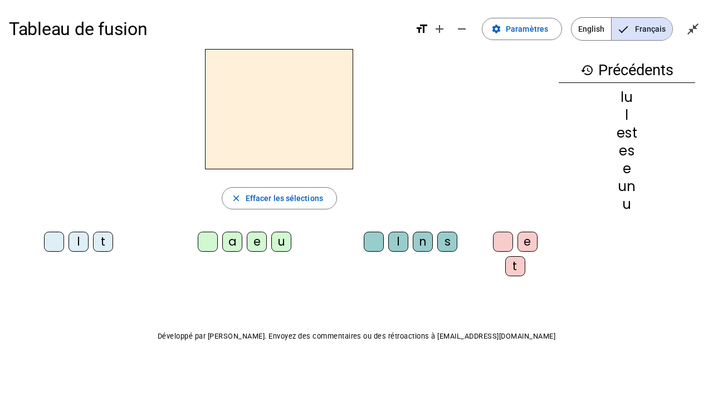
click at [106, 243] on div "t" at bounding box center [103, 242] width 20 height 20
click at [226, 249] on div "a" at bounding box center [232, 242] width 20 height 20
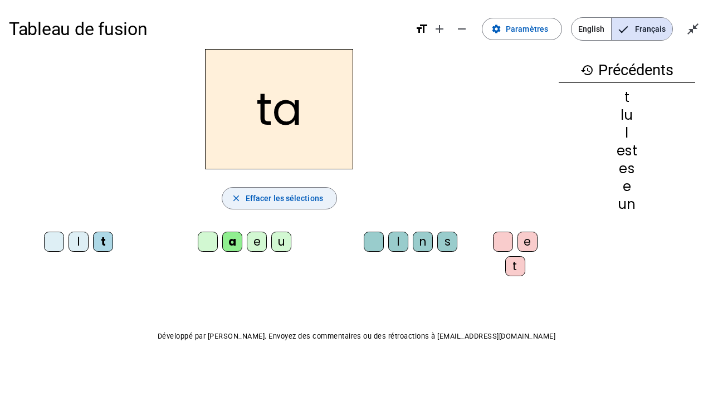
click at [281, 201] on span "Effacer les sélections" at bounding box center [284, 198] width 77 height 13
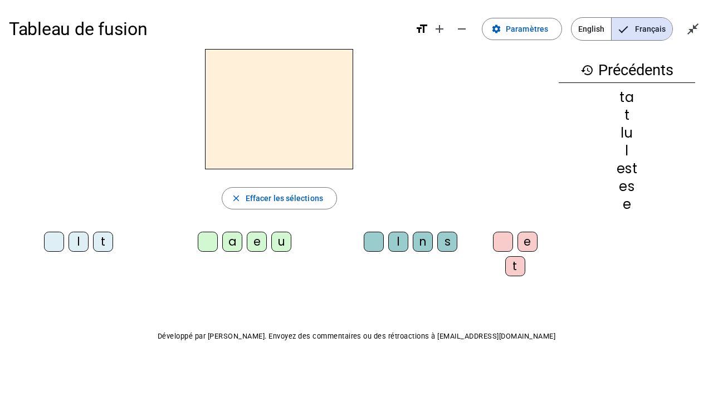
click at [257, 241] on div "e" at bounding box center [257, 242] width 20 height 20
click at [449, 239] on div "s" at bounding box center [447, 242] width 20 height 20
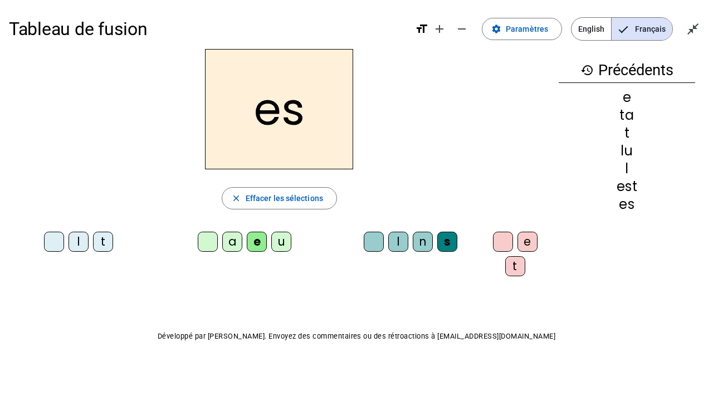
click at [515, 260] on div "t" at bounding box center [515, 266] width 20 height 20
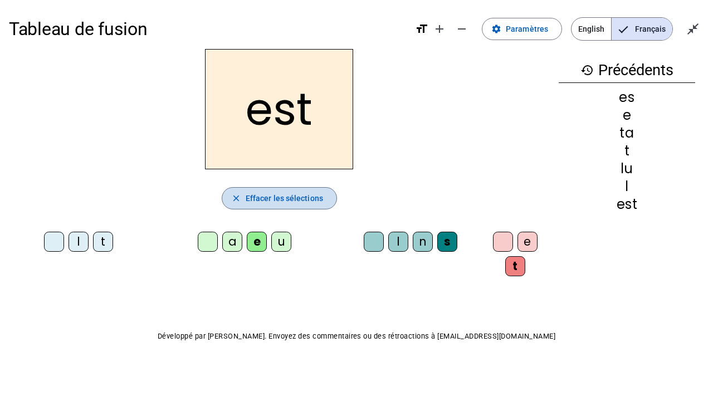
click at [313, 189] on span "button" at bounding box center [279, 198] width 114 height 27
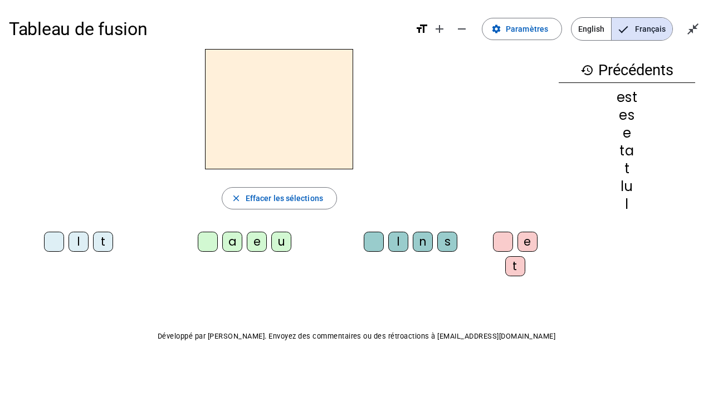
click at [250, 244] on div "e" at bounding box center [257, 242] width 20 height 20
click at [392, 242] on div "l" at bounding box center [398, 242] width 20 height 20
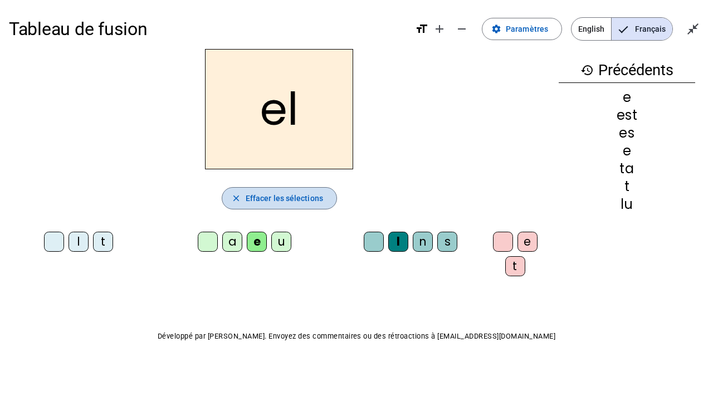
click at [309, 193] on span "Effacer les sélections" at bounding box center [284, 198] width 77 height 13
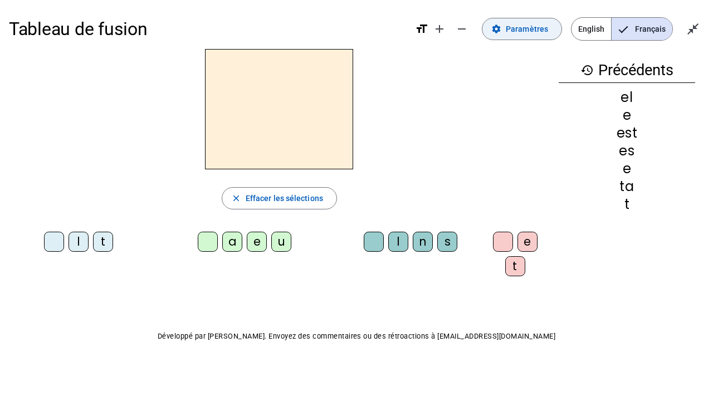
click at [530, 24] on span "Paramètres" at bounding box center [527, 28] width 42 height 13
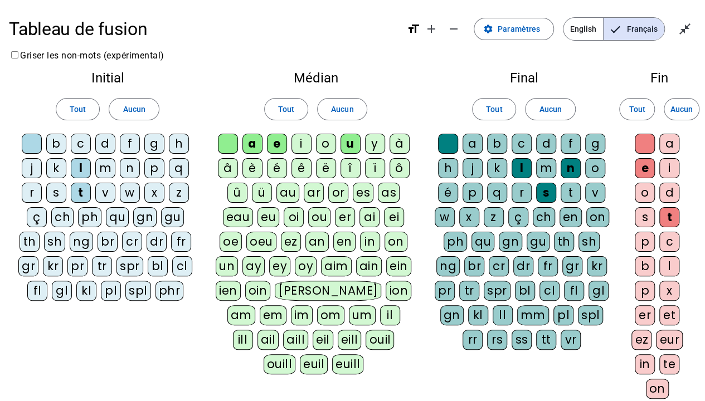
click at [506, 311] on div "ll" at bounding box center [502, 315] width 20 height 20
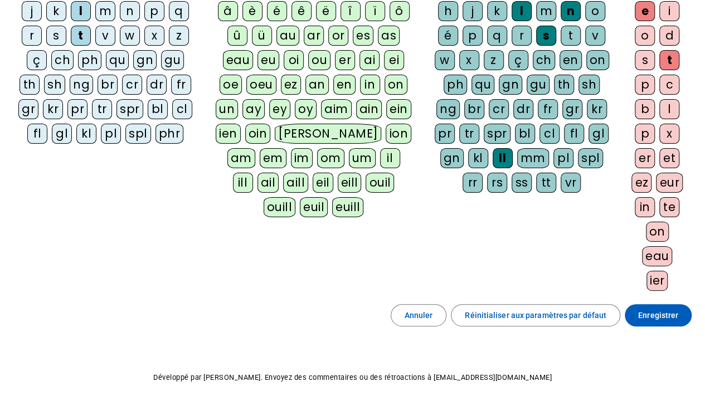
scroll to position [173, 0]
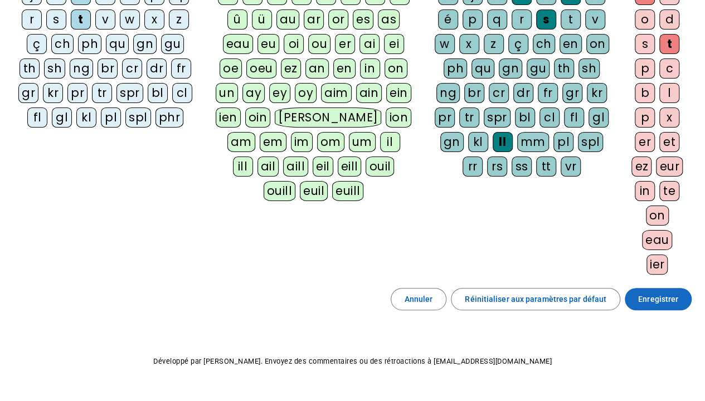
click at [651, 292] on span "Enregistrer" at bounding box center [658, 298] width 40 height 13
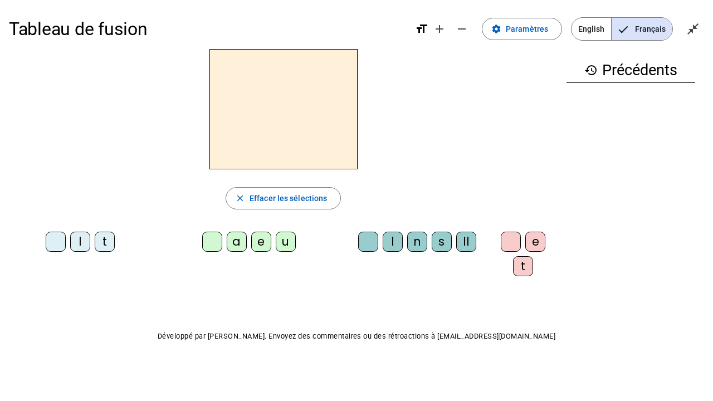
click at [254, 241] on div "e" at bounding box center [261, 242] width 20 height 20
click at [432, 240] on div "s" at bounding box center [442, 242] width 20 height 20
click at [521, 264] on div "t" at bounding box center [523, 266] width 20 height 20
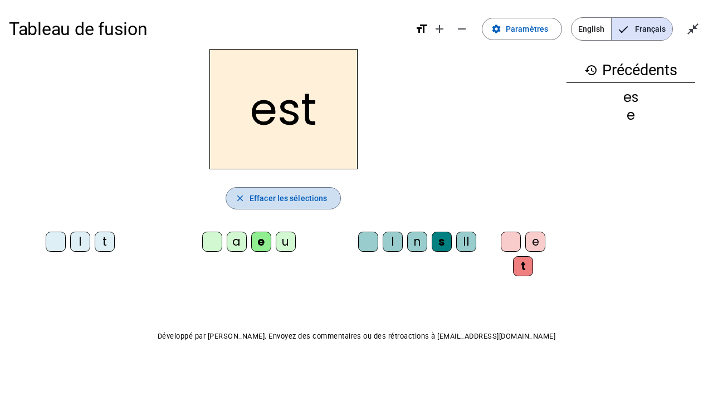
click at [294, 199] on span "Effacer les sélections" at bounding box center [288, 198] width 77 height 13
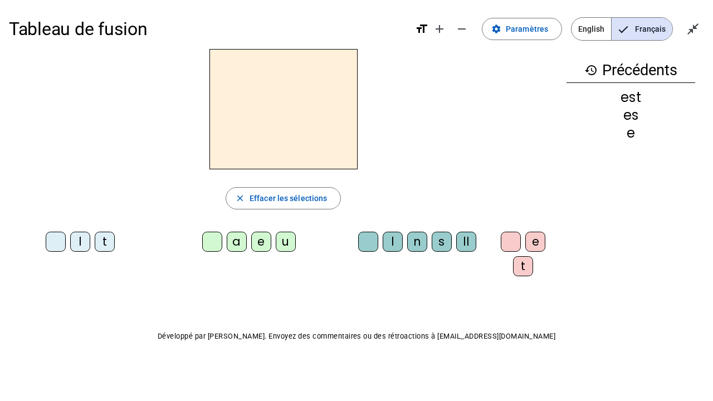
click at [280, 240] on div "u" at bounding box center [286, 242] width 20 height 20
click at [412, 241] on div "n" at bounding box center [417, 242] width 20 height 20
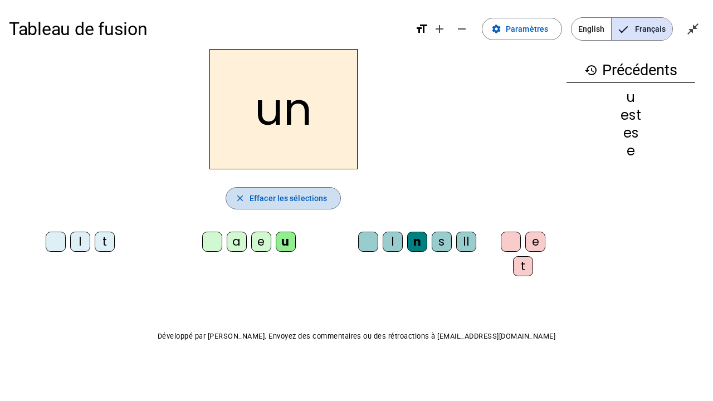
click at [292, 194] on span "Effacer les sélections" at bounding box center [288, 198] width 77 height 13
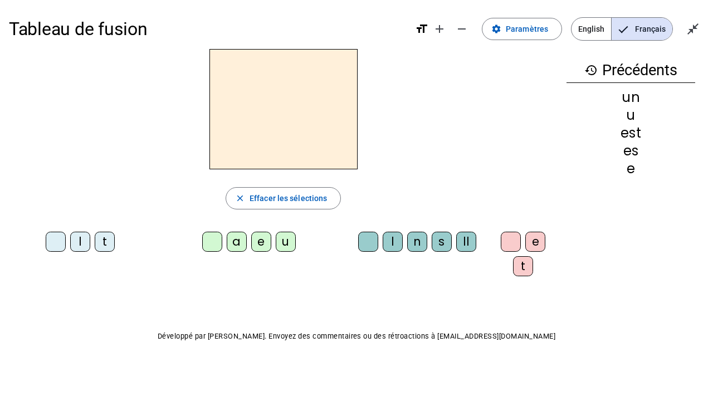
click at [258, 240] on div "e" at bounding box center [261, 242] width 20 height 20
click at [462, 241] on div "ll" at bounding box center [466, 242] width 20 height 20
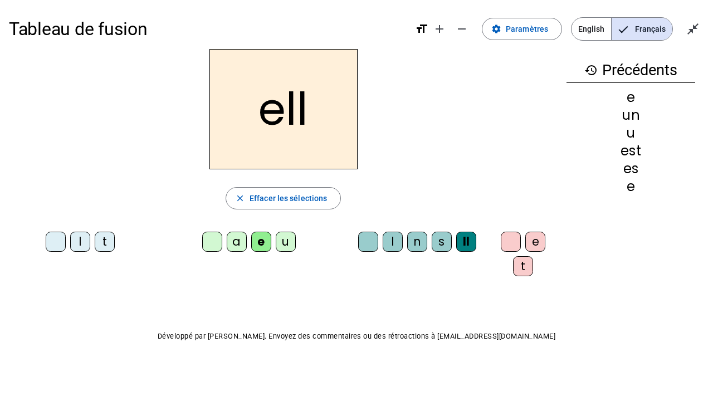
click at [528, 241] on div "e" at bounding box center [535, 242] width 20 height 20
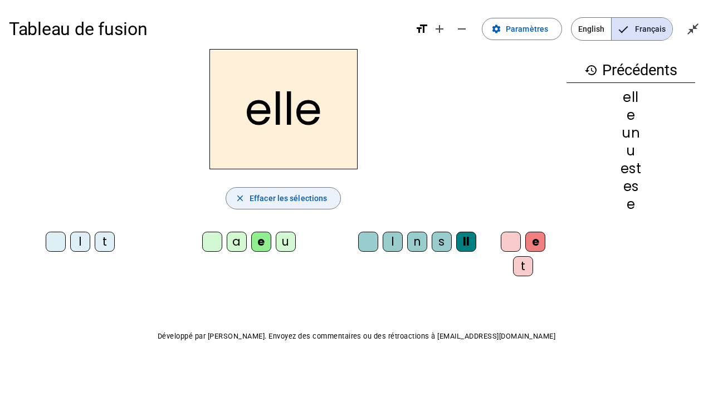
click at [295, 198] on span "Effacer les sélections" at bounding box center [288, 198] width 77 height 13
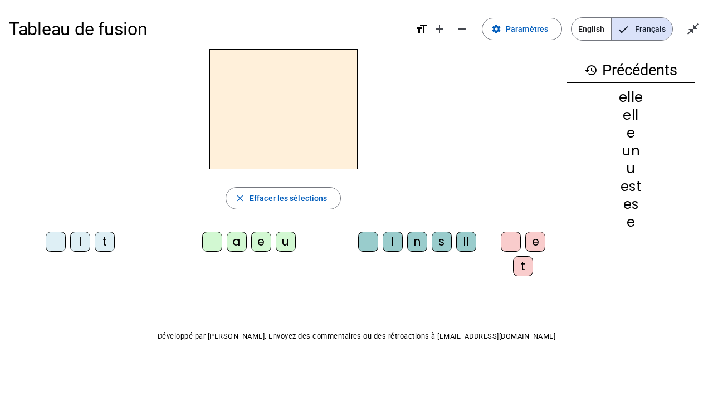
click at [79, 239] on div "l" at bounding box center [80, 242] width 20 height 20
click at [281, 239] on div "u" at bounding box center [286, 242] width 20 height 20
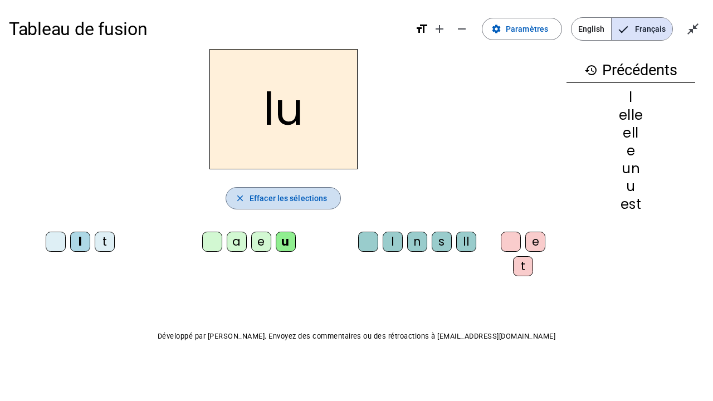
click at [275, 199] on span "Effacer les sélections" at bounding box center [288, 198] width 77 height 13
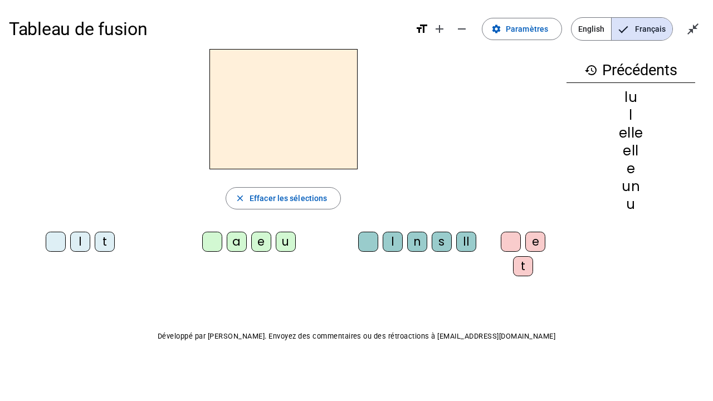
click at [105, 242] on div "t" at bounding box center [105, 242] width 20 height 20
click at [232, 245] on div "a" at bounding box center [237, 242] width 20 height 20
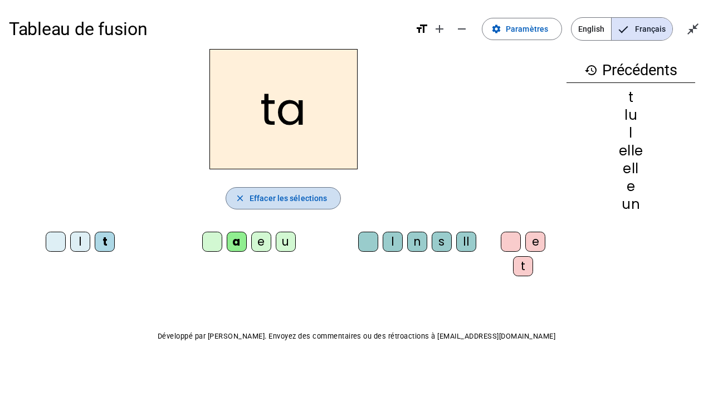
click at [267, 198] on span "Effacer les sélections" at bounding box center [288, 198] width 77 height 13
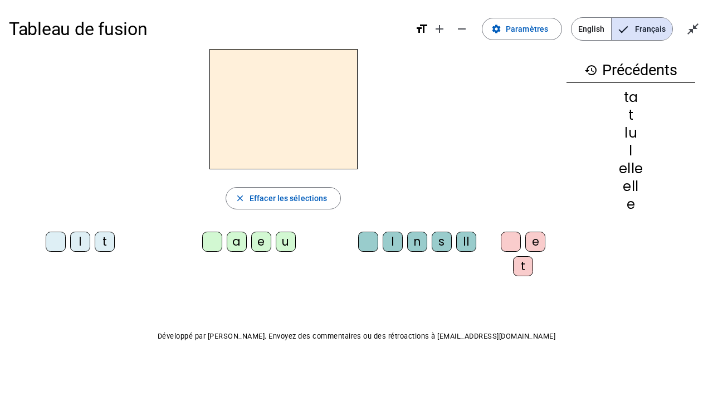
click at [282, 245] on div "u" at bounding box center [286, 242] width 20 height 20
click at [417, 242] on div "n" at bounding box center [417, 242] width 20 height 20
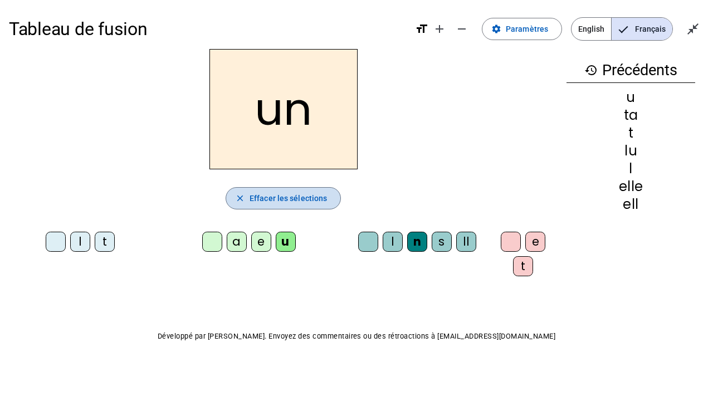
click at [311, 199] on span "Effacer les sélections" at bounding box center [288, 198] width 77 height 13
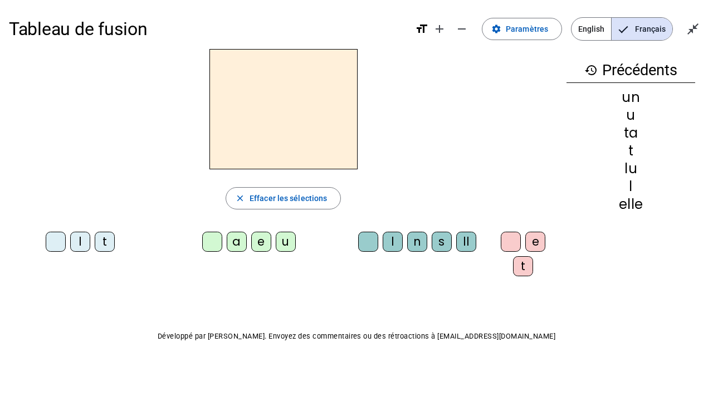
click at [252, 241] on div "e" at bounding box center [261, 242] width 20 height 20
click at [432, 241] on div "s" at bounding box center [442, 242] width 20 height 20
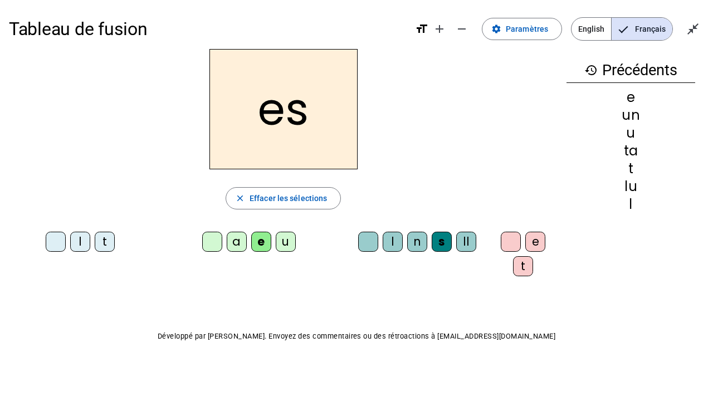
click at [513, 265] on div "t" at bounding box center [523, 266] width 20 height 20
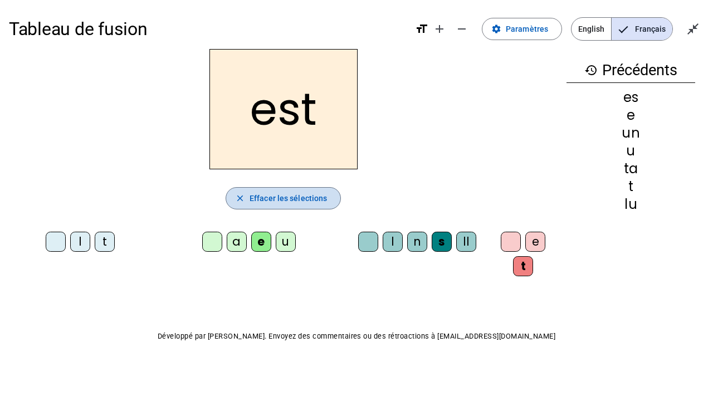
click at [285, 198] on span "Effacer les sélections" at bounding box center [288, 198] width 77 height 13
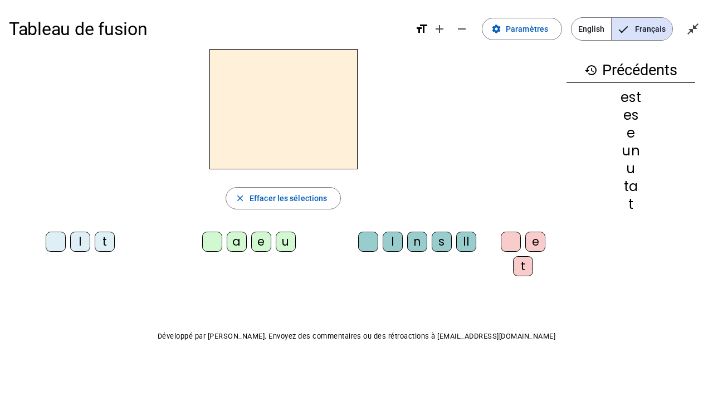
click at [103, 242] on div "t" at bounding box center [105, 242] width 20 height 20
click at [252, 244] on div "e" at bounding box center [261, 242] width 20 height 20
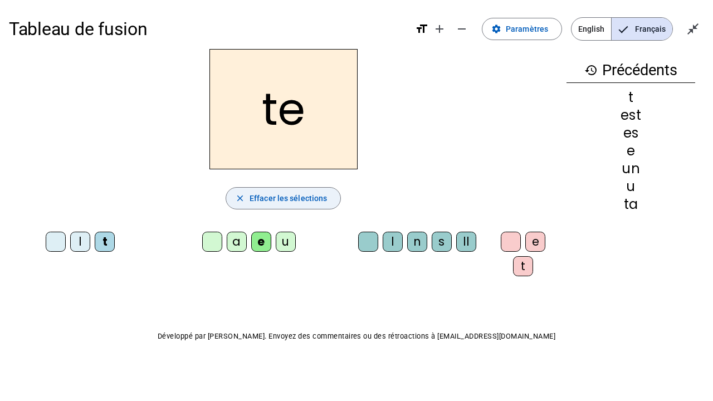
click at [280, 196] on span "Effacer les sélections" at bounding box center [288, 198] width 77 height 13
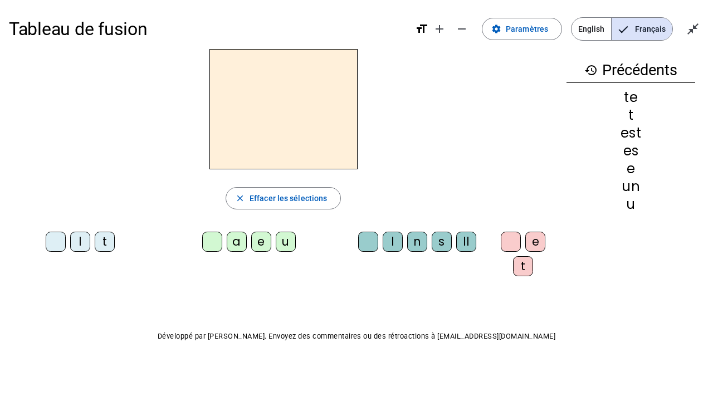
click at [77, 244] on div "l" at bounding box center [80, 242] width 20 height 20
click at [283, 241] on div "u" at bounding box center [286, 242] width 20 height 20
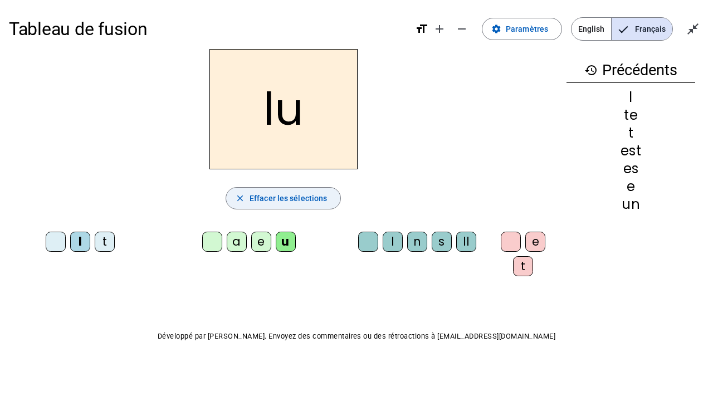
click at [250, 199] on span "Effacer les sélections" at bounding box center [288, 198] width 77 height 13
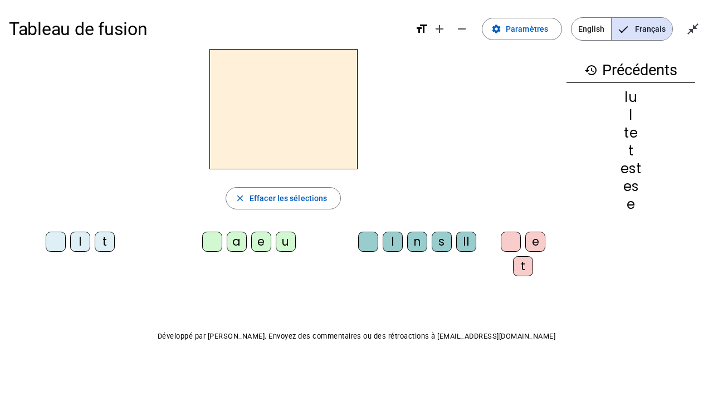
click at [107, 243] on div "t" at bounding box center [105, 242] width 20 height 20
click at [279, 244] on div "u" at bounding box center [286, 242] width 20 height 20
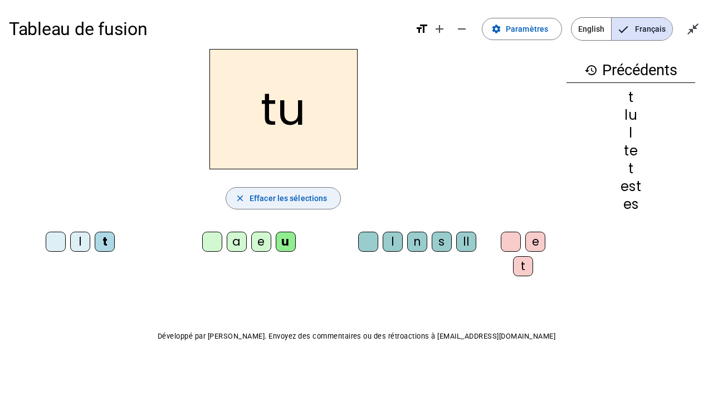
click at [284, 198] on span "Effacer les sélections" at bounding box center [288, 198] width 77 height 13
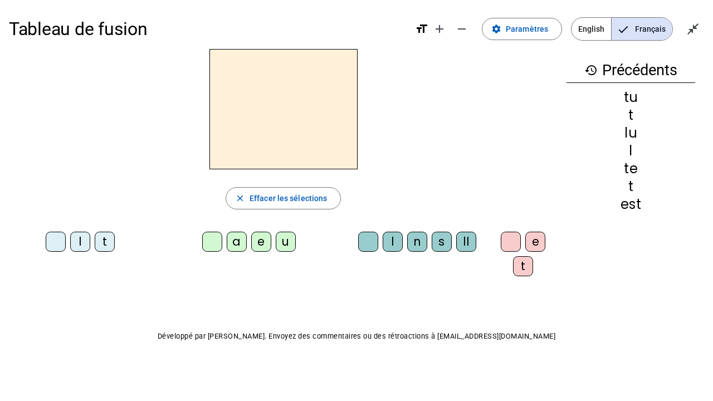
click at [257, 241] on div "e" at bounding box center [261, 242] width 20 height 20
click at [459, 241] on div "ll" at bounding box center [466, 242] width 20 height 20
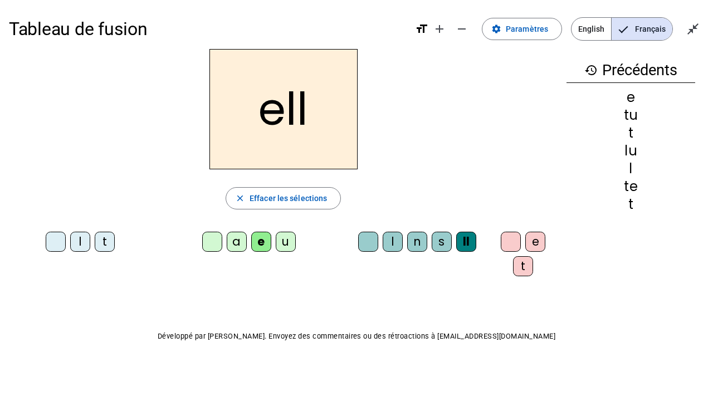
click at [526, 241] on div "e" at bounding box center [535, 242] width 20 height 20
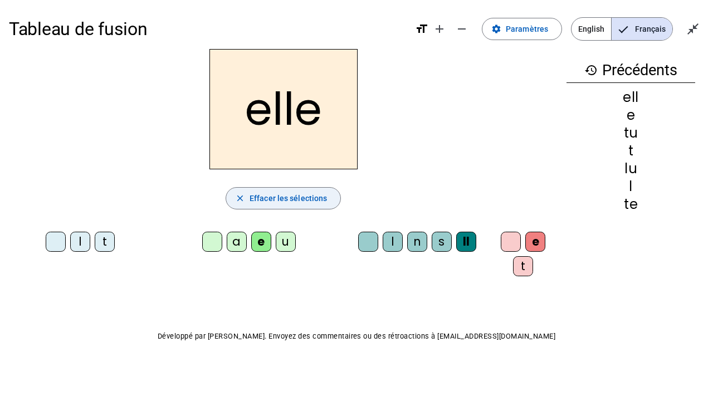
click at [314, 202] on span "Effacer les sélections" at bounding box center [288, 198] width 77 height 13
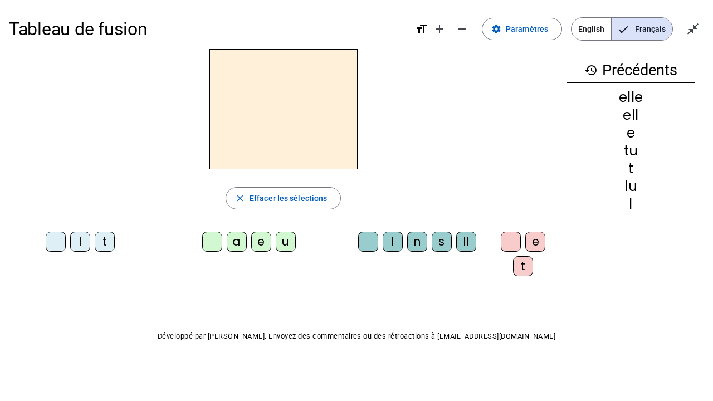
click at [255, 243] on div "e" at bounding box center [261, 242] width 20 height 20
click at [432, 238] on div "s" at bounding box center [442, 242] width 20 height 20
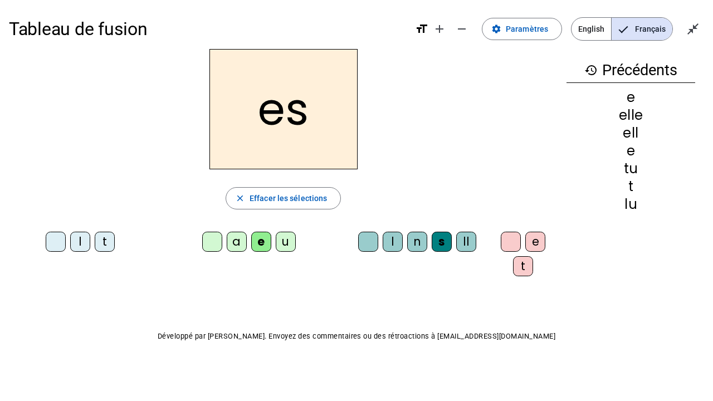
click at [513, 265] on div "t" at bounding box center [523, 266] width 20 height 20
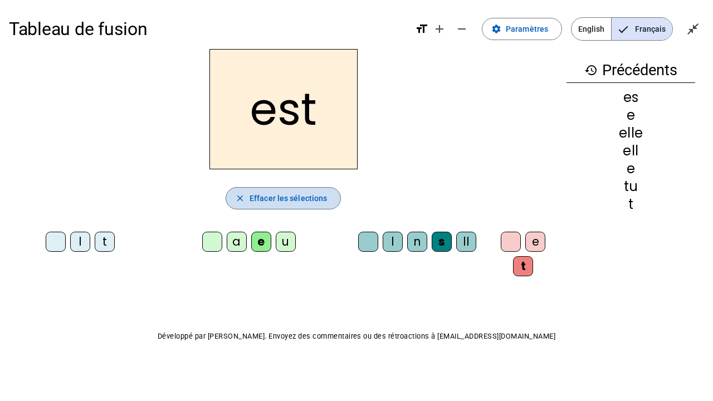
click at [304, 191] on span "button" at bounding box center [283, 198] width 114 height 27
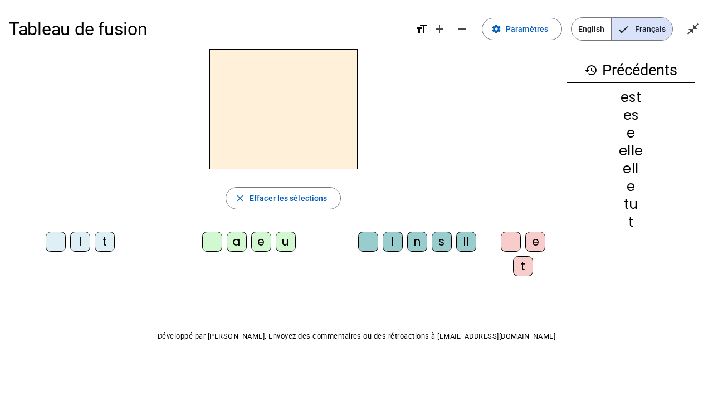
drag, startPoint x: 257, startPoint y: 242, endPoint x: 330, endPoint y: 227, distance: 74.0
click at [257, 242] on div "e" at bounding box center [261, 242] width 20 height 20
click at [432, 238] on div "s" at bounding box center [442, 242] width 20 height 20
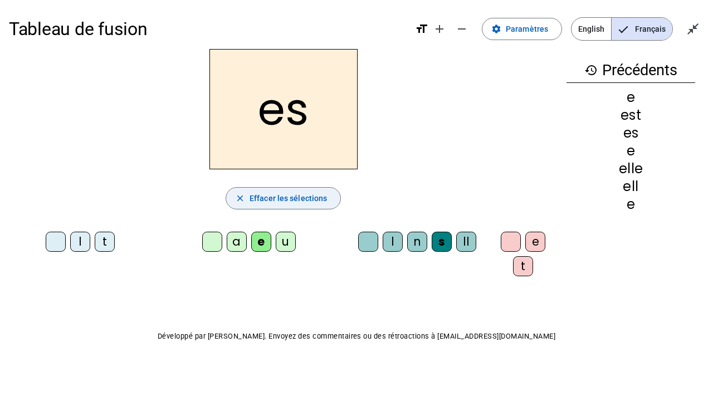
click at [318, 196] on span "Effacer les sélections" at bounding box center [288, 198] width 77 height 13
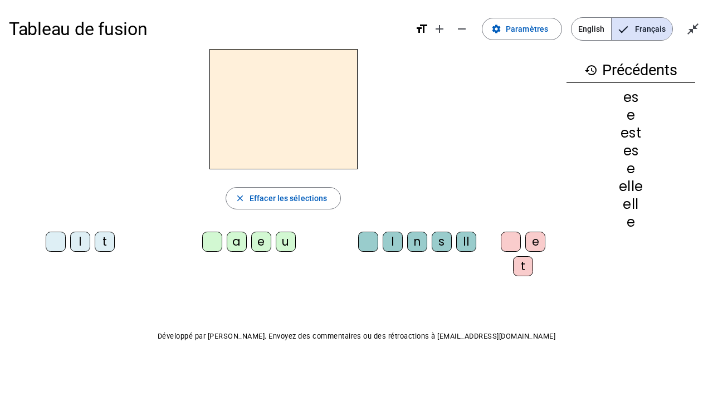
click at [257, 243] on div "e" at bounding box center [261, 242] width 20 height 20
click at [456, 243] on div "ll" at bounding box center [466, 242] width 20 height 20
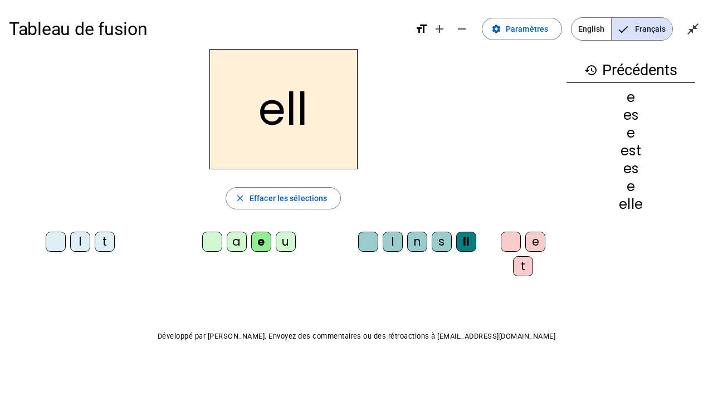
click at [529, 240] on div "e" at bounding box center [535, 242] width 20 height 20
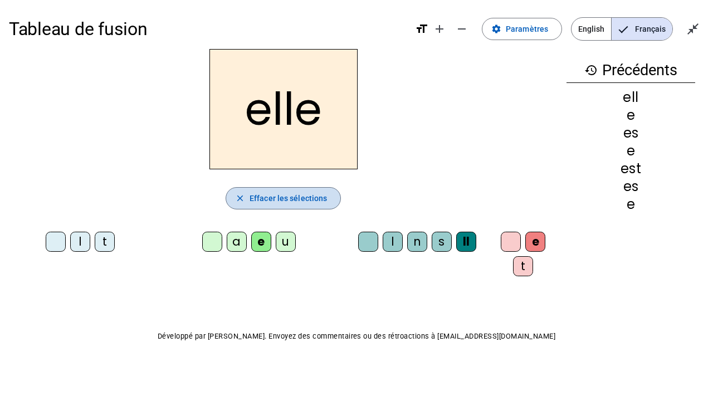
click at [297, 194] on span "Effacer les sélections" at bounding box center [288, 198] width 77 height 13
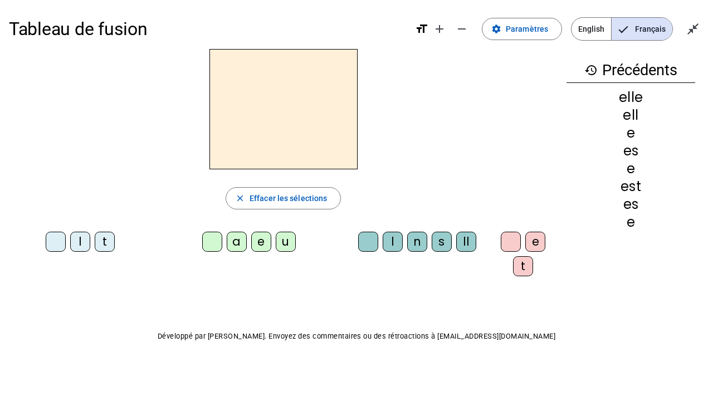
click at [281, 243] on div "u" at bounding box center [286, 242] width 20 height 20
click at [410, 242] on div "n" at bounding box center [417, 242] width 20 height 20
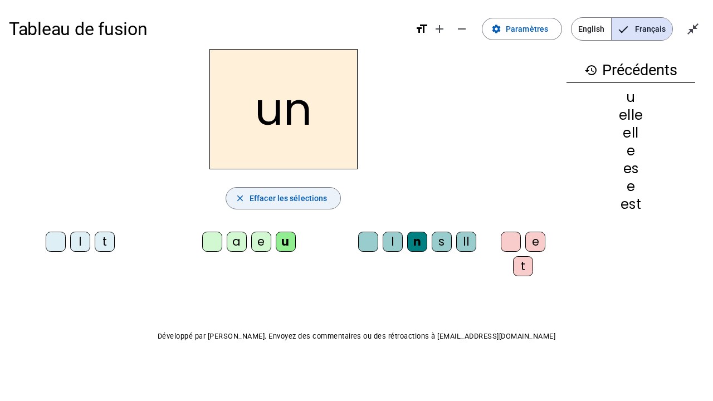
click at [307, 196] on span "Effacer les sélections" at bounding box center [288, 198] width 77 height 13
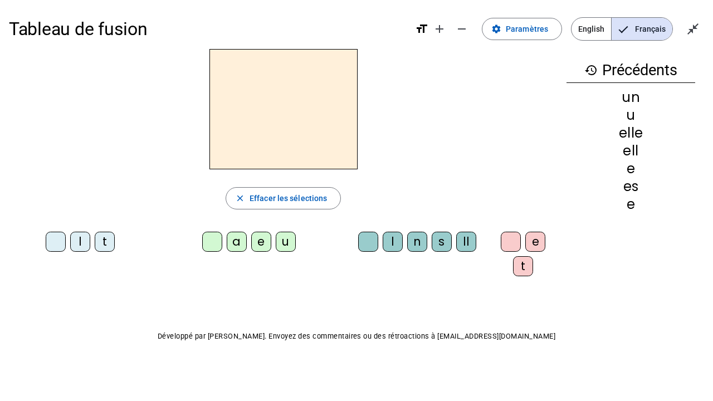
click at [104, 242] on div "t" at bounding box center [105, 242] width 20 height 20
click at [230, 243] on div "a" at bounding box center [237, 242] width 20 height 20
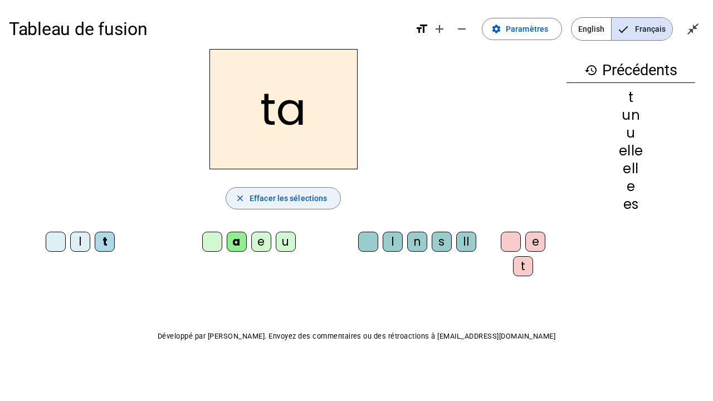
click at [260, 201] on span "Effacer les sélections" at bounding box center [288, 198] width 77 height 13
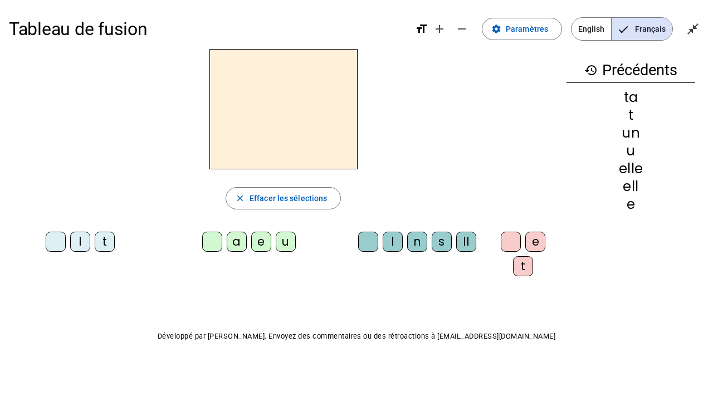
click at [75, 242] on div "l" at bounding box center [80, 242] width 20 height 20
click at [237, 239] on div "a" at bounding box center [237, 242] width 20 height 20
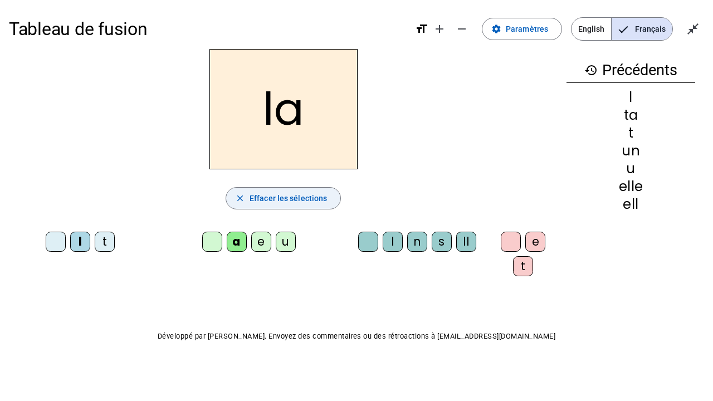
click at [275, 199] on span "Effacer les sélections" at bounding box center [288, 198] width 77 height 13
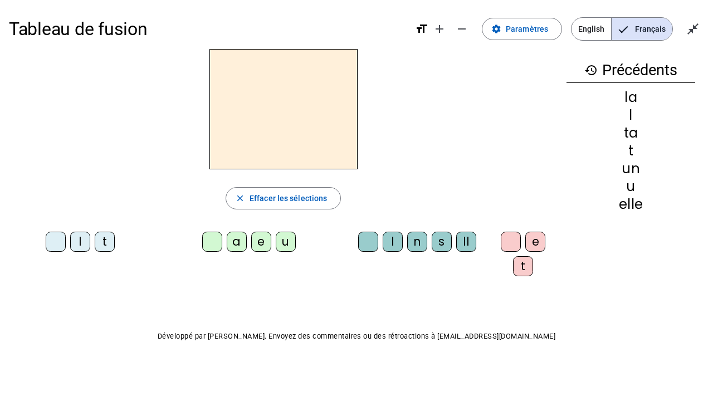
click at [103, 243] on div "t" at bounding box center [105, 242] width 20 height 20
click at [276, 242] on div "u" at bounding box center [286, 242] width 20 height 20
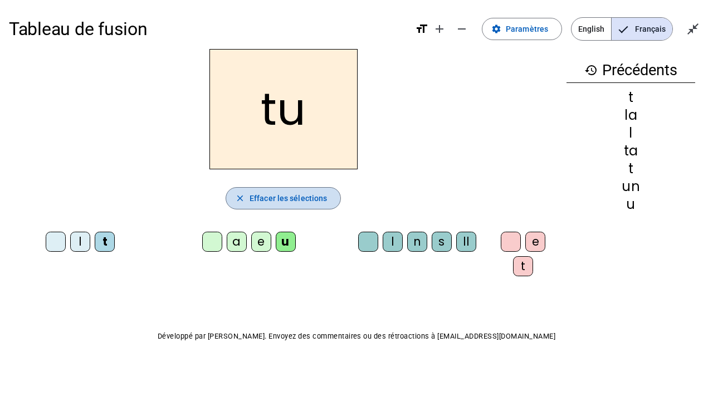
click at [237, 200] on mat-icon "close" at bounding box center [240, 198] width 10 height 10
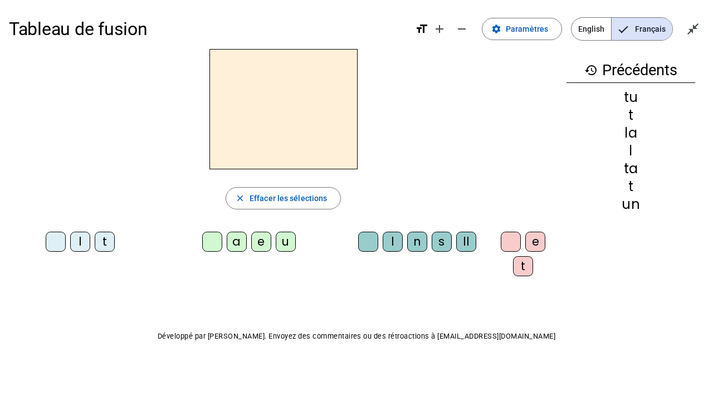
click at [259, 247] on div "e" at bounding box center [261, 242] width 20 height 20
click at [456, 243] on div "ll" at bounding box center [466, 242] width 20 height 20
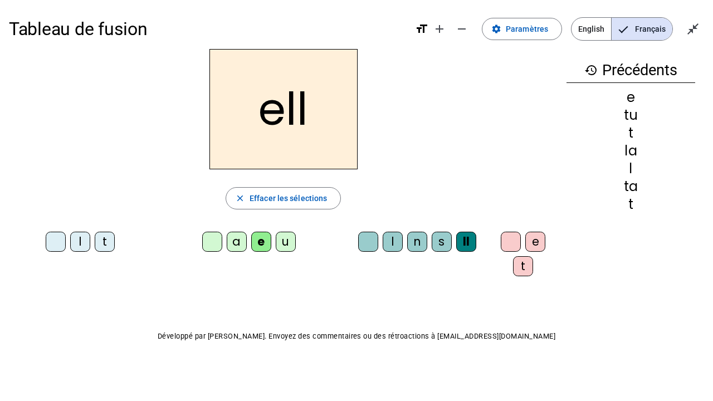
click at [531, 242] on div "e" at bounding box center [535, 242] width 20 height 20
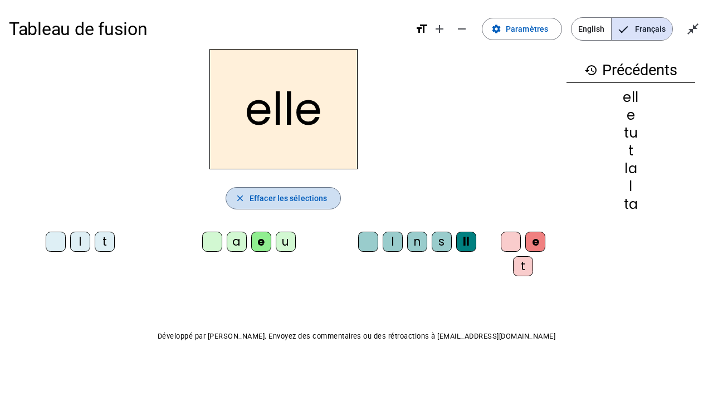
click at [308, 193] on span "Effacer les sélections" at bounding box center [288, 198] width 77 height 13
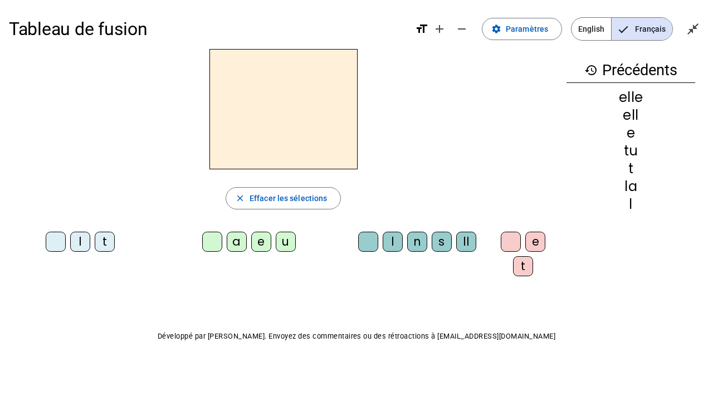
click at [286, 239] on div "u" at bounding box center [286, 242] width 20 height 20
click at [417, 243] on div "n" at bounding box center [417, 242] width 20 height 20
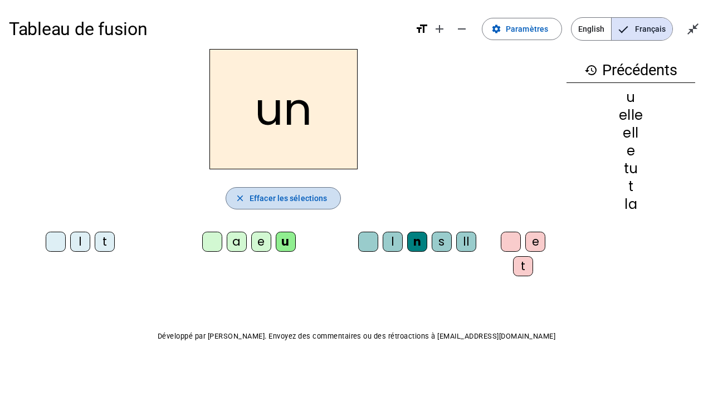
click at [304, 196] on span "Effacer les sélections" at bounding box center [288, 198] width 77 height 13
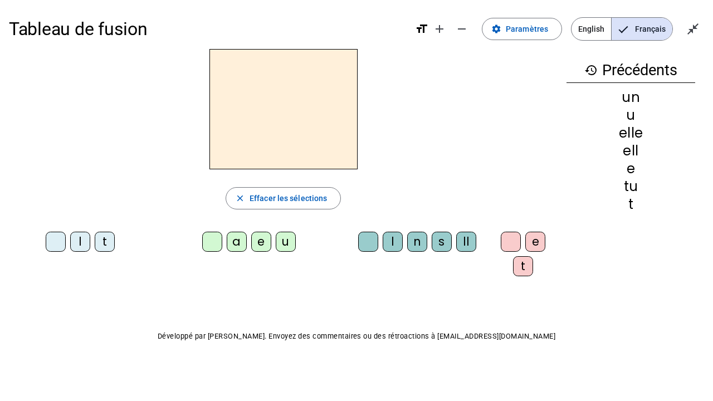
click at [257, 244] on div "e" at bounding box center [261, 242] width 20 height 20
click at [432, 242] on div "s" at bounding box center [442, 242] width 20 height 20
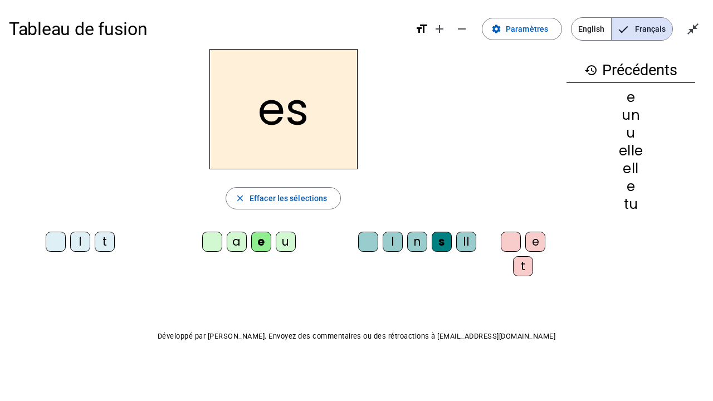
click at [521, 267] on div "t" at bounding box center [523, 266] width 20 height 20
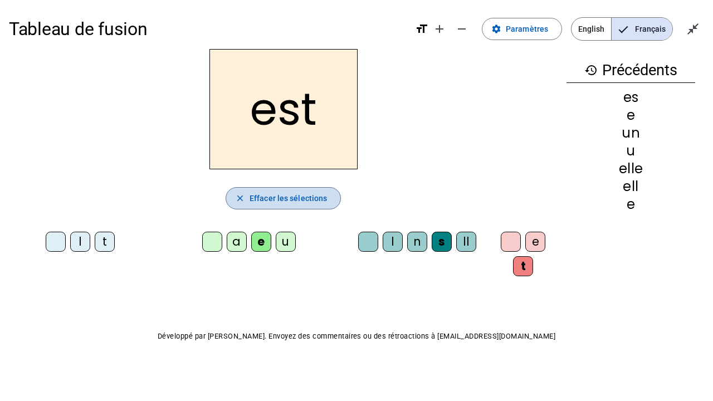
click at [300, 198] on span "Effacer les sélections" at bounding box center [288, 198] width 77 height 13
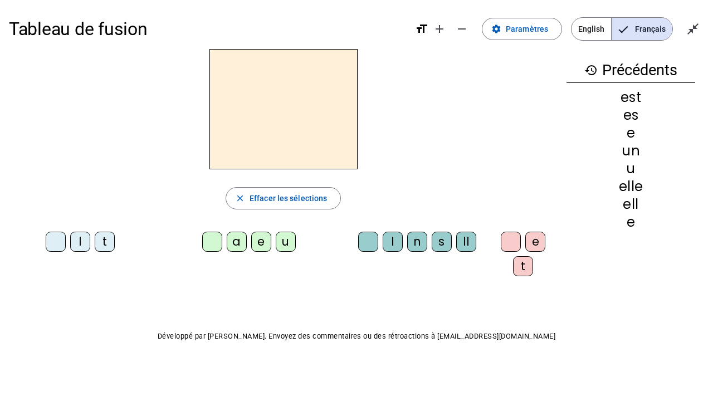
click at [260, 239] on div "e" at bounding box center [261, 242] width 20 height 20
click at [458, 238] on div "ll" at bounding box center [466, 242] width 20 height 20
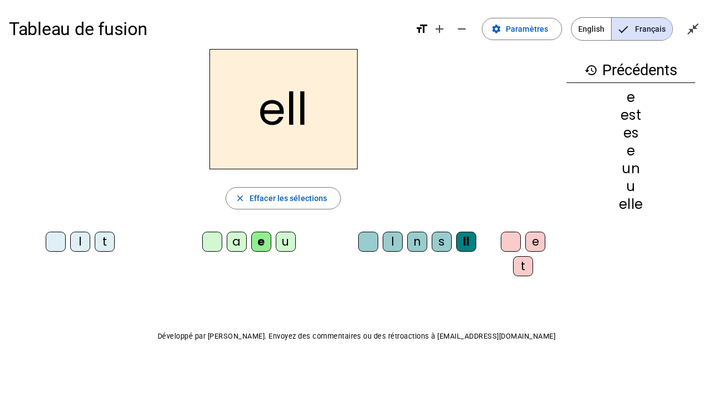
click at [535, 238] on div "e" at bounding box center [535, 242] width 20 height 20
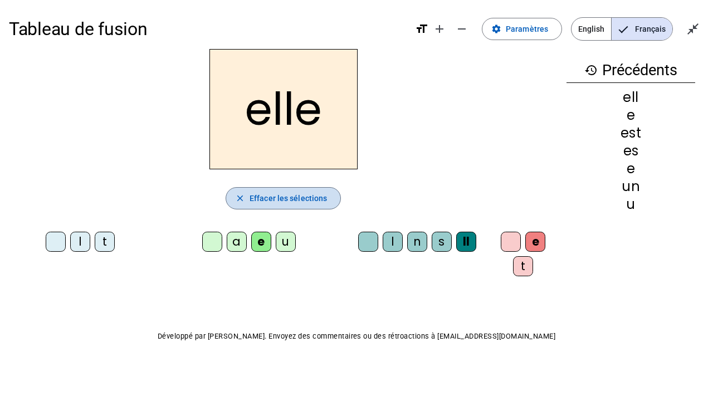
click at [295, 192] on span "Effacer les sélections" at bounding box center [288, 198] width 77 height 13
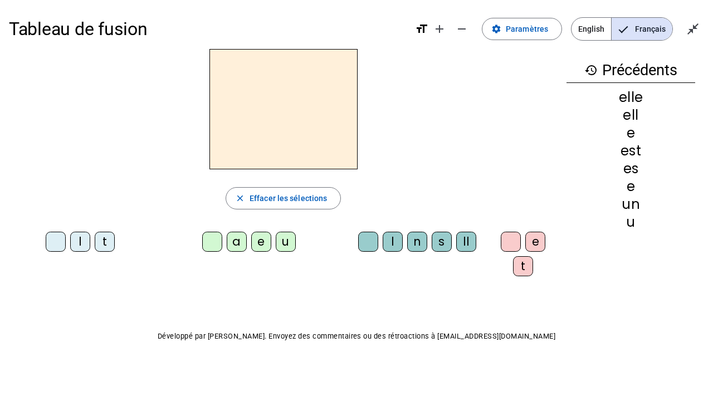
click at [282, 242] on div "u" at bounding box center [286, 242] width 20 height 20
click at [414, 239] on div "n" at bounding box center [417, 242] width 20 height 20
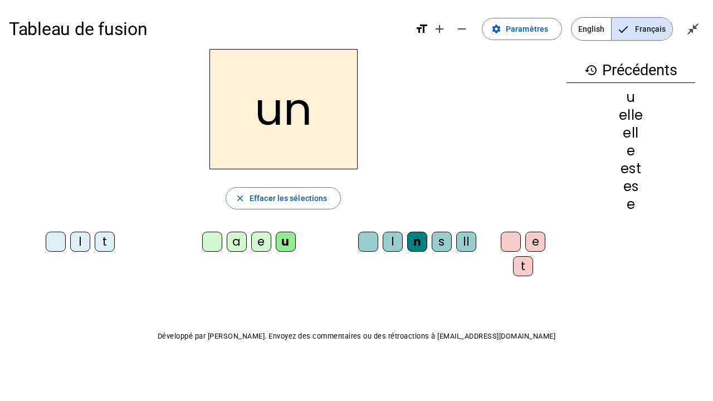
click at [581, 311] on p "Développé par [PERSON_NAME]. Envoyez des commentaires ou des rétroactions à [EM…" at bounding box center [356, 336] width 695 height 13
click at [690, 28] on mat-icon "close_fullscreen" at bounding box center [692, 28] width 13 height 13
